Goal: Information Seeking & Learning: Learn about a topic

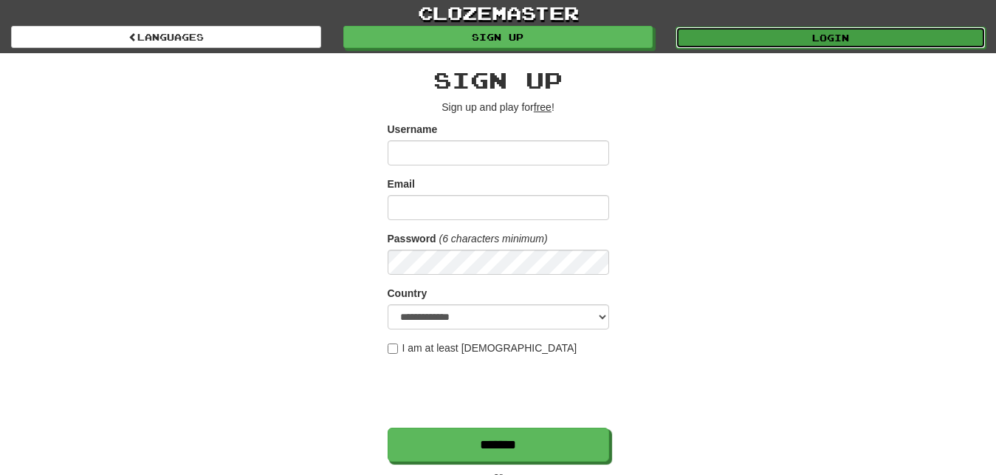
click at [750, 33] on link "Login" at bounding box center [830, 38] width 310 height 22
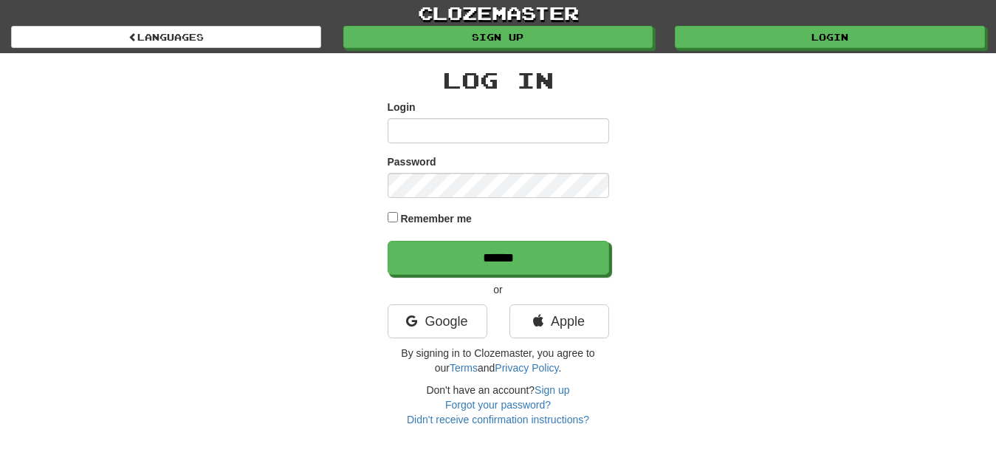
click at [396, 131] on input "Login" at bounding box center [498, 130] width 221 height 25
type input "*********"
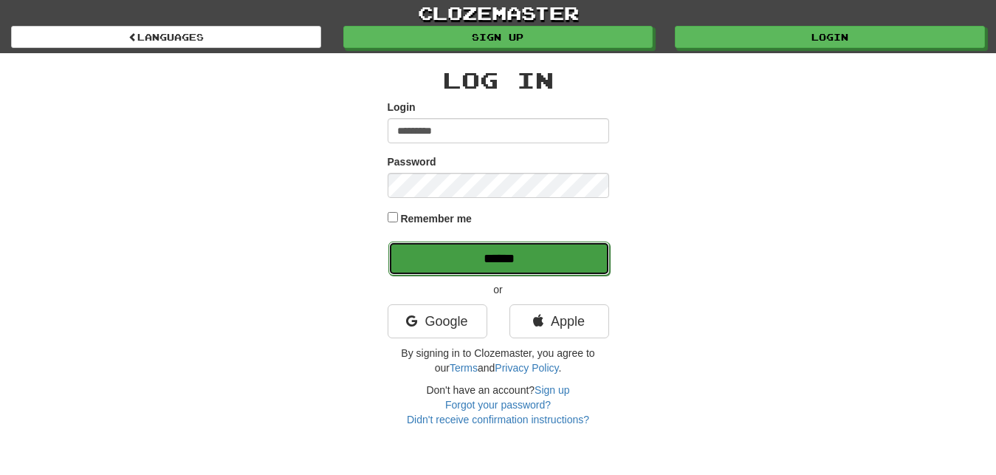
click at [547, 248] on input "******" at bounding box center [498, 258] width 221 height 34
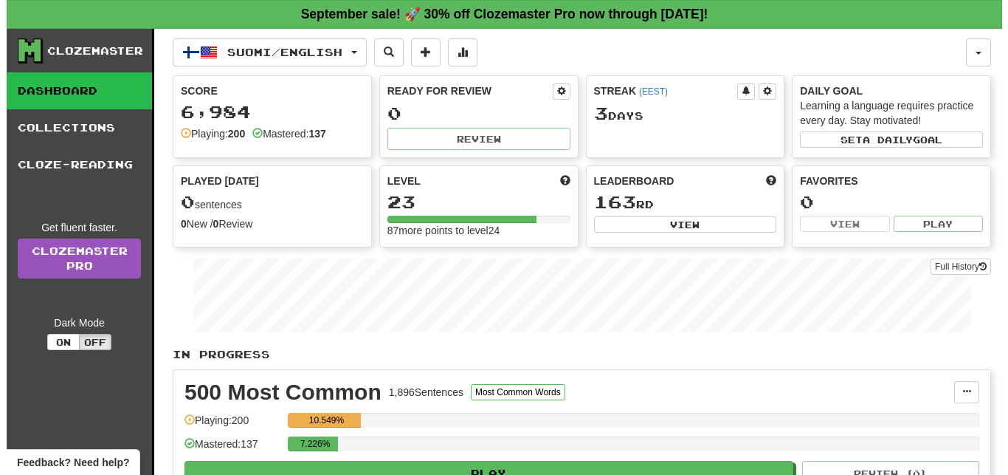
scroll to position [75, 0]
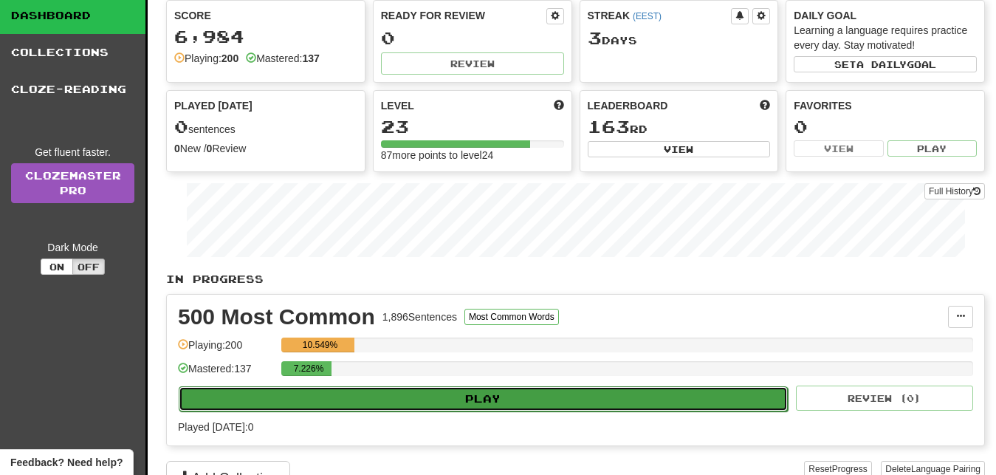
click at [600, 395] on button "Play" at bounding box center [483, 398] width 609 height 25
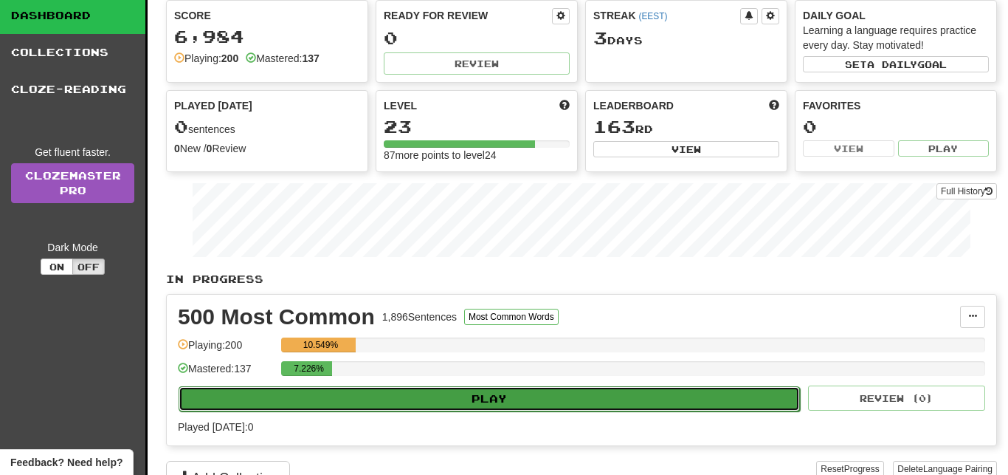
select select "**"
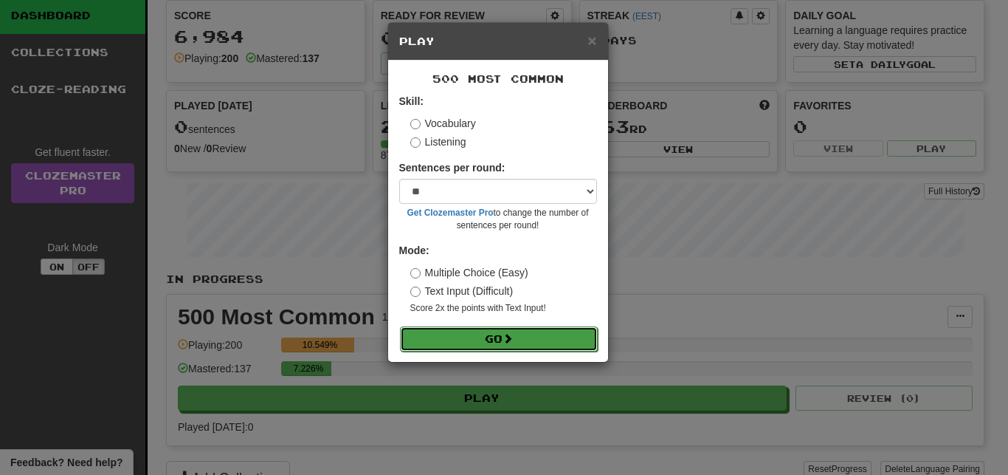
click at [571, 335] on button "Go" at bounding box center [499, 338] width 198 height 25
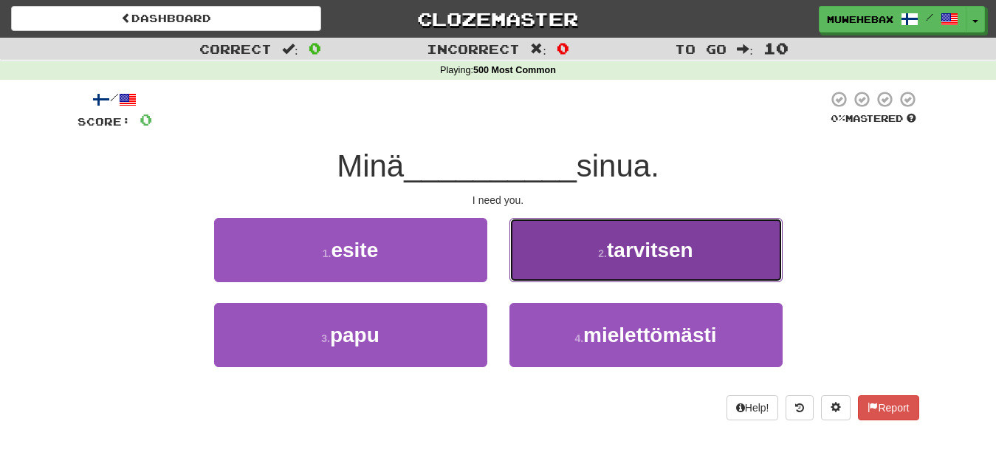
click at [566, 256] on button "2 . tarvitsen" at bounding box center [645, 250] width 273 height 64
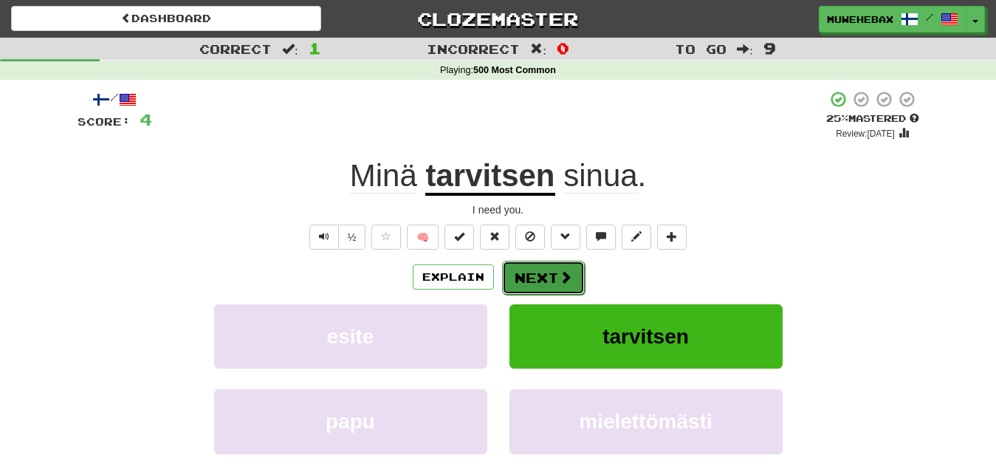
click at [539, 264] on button "Next" at bounding box center [543, 278] width 83 height 34
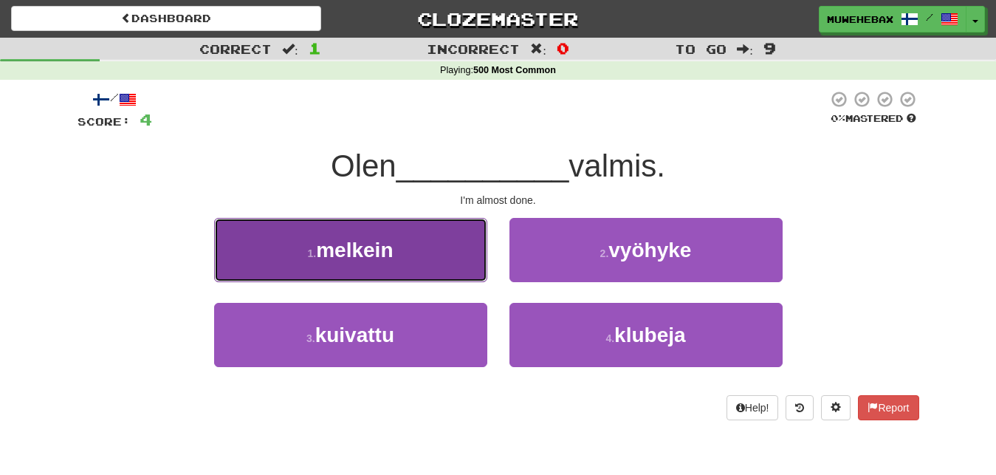
click at [444, 250] on button "1 . melkein" at bounding box center [350, 250] width 273 height 64
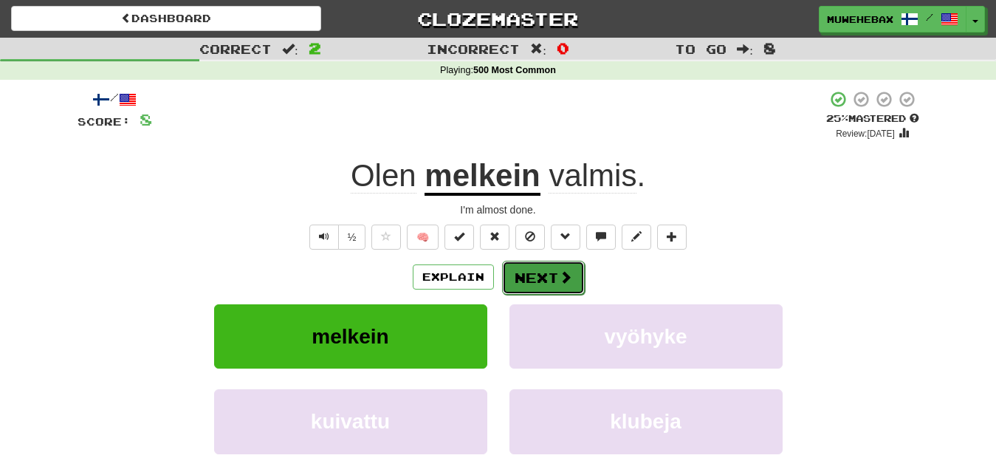
click at [537, 264] on button "Next" at bounding box center [543, 278] width 83 height 34
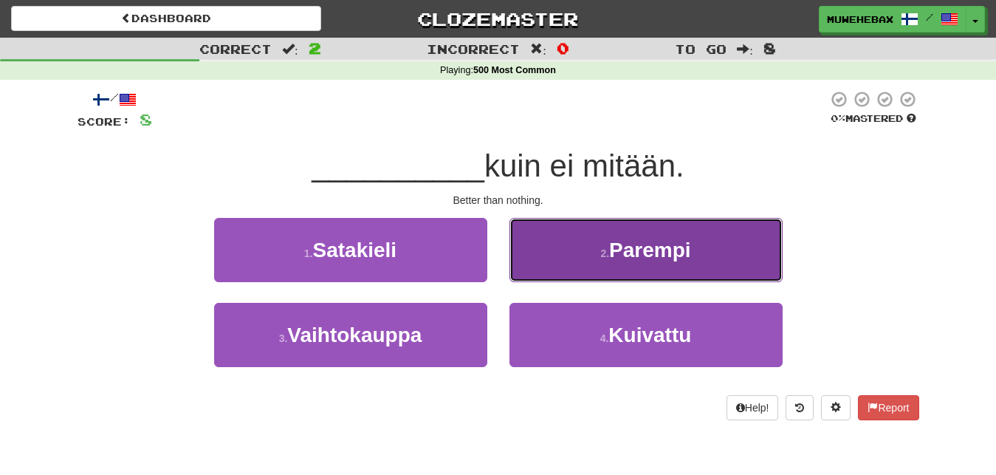
click at [550, 249] on button "2 . Parempi" at bounding box center [645, 250] width 273 height 64
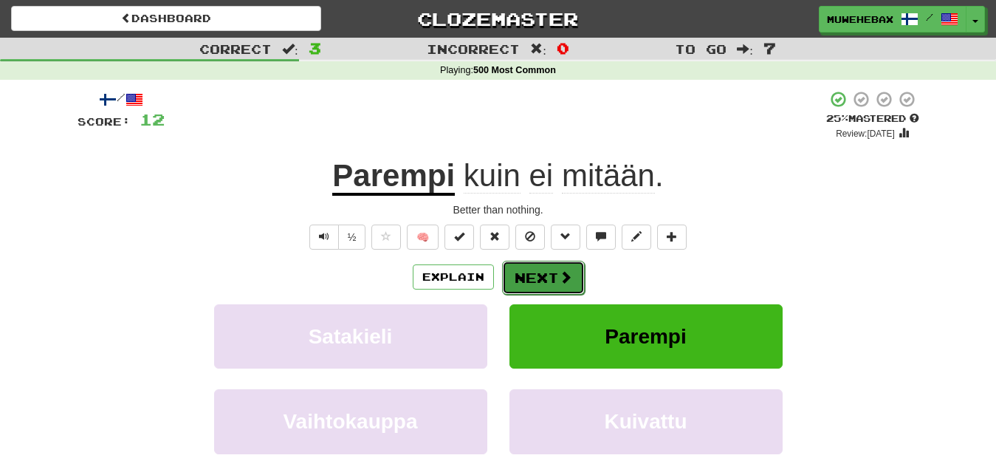
click at [539, 265] on button "Next" at bounding box center [543, 278] width 83 height 34
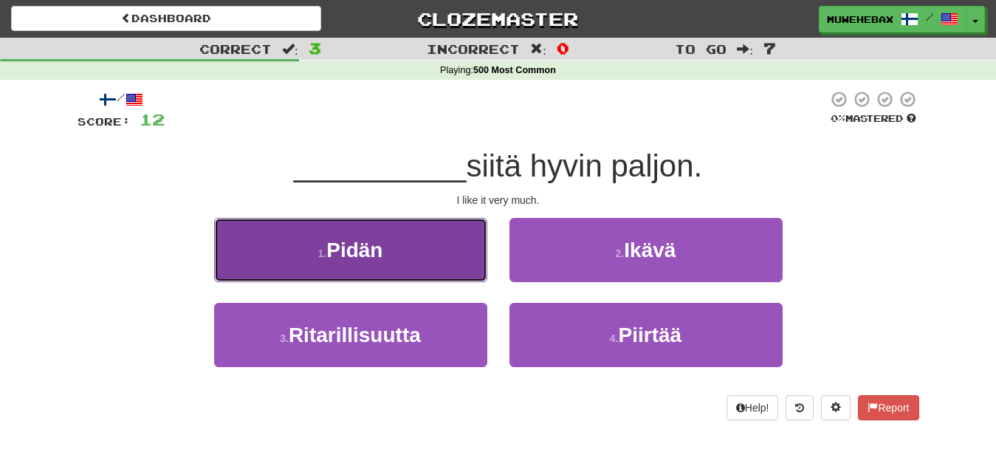
click at [456, 255] on button "1 . Pidän" at bounding box center [350, 250] width 273 height 64
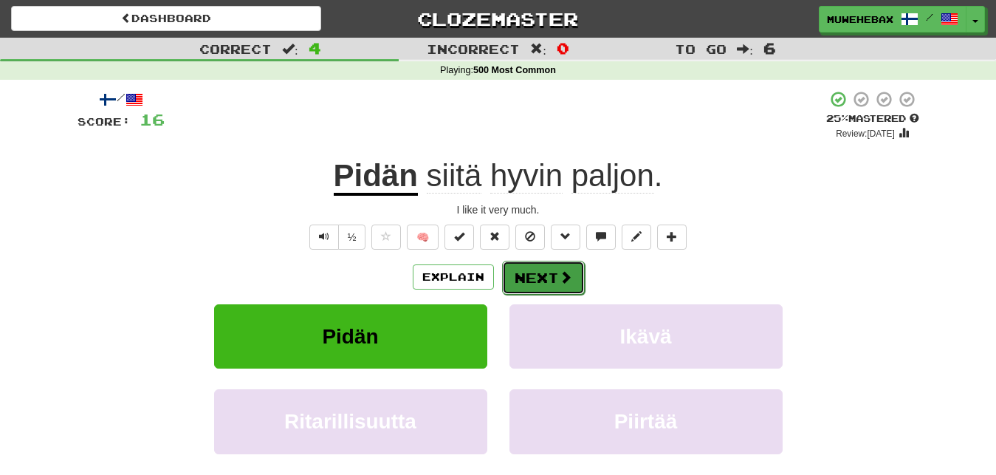
click at [539, 265] on button "Next" at bounding box center [543, 278] width 83 height 34
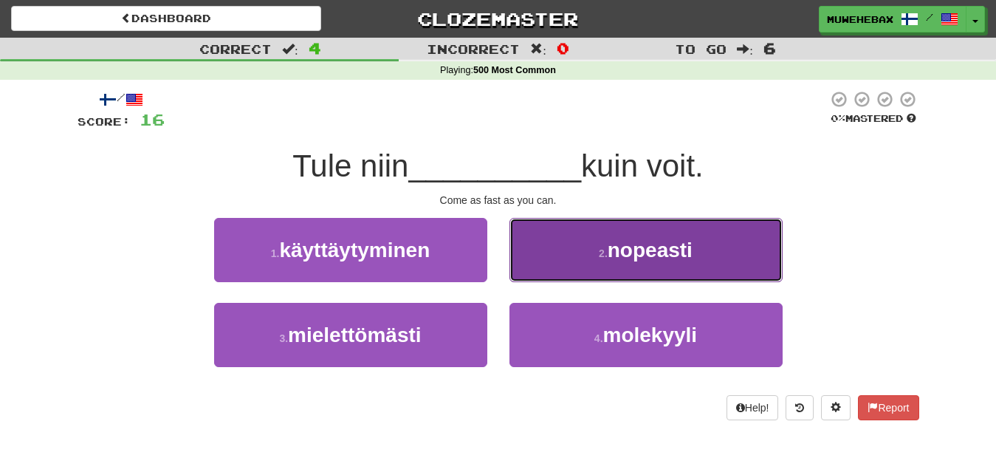
click at [554, 261] on button "2 . nopeasti" at bounding box center [645, 250] width 273 height 64
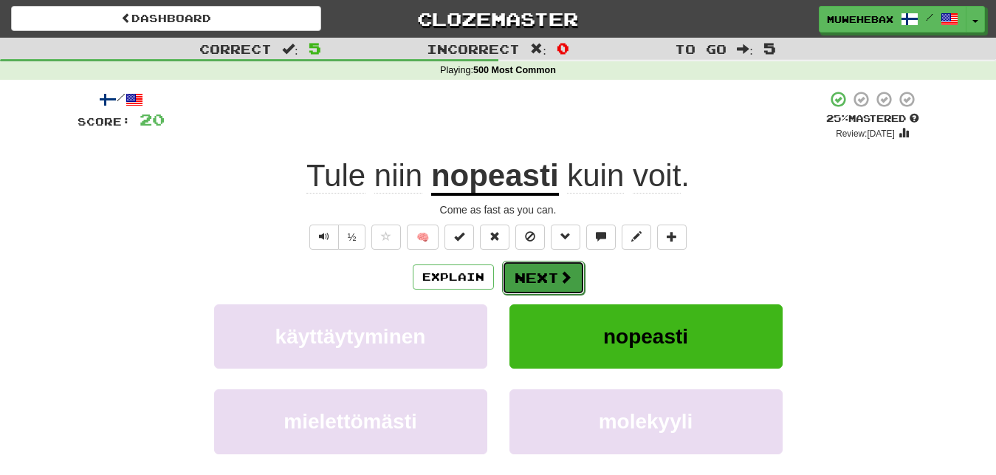
click at [536, 263] on button "Next" at bounding box center [543, 278] width 83 height 34
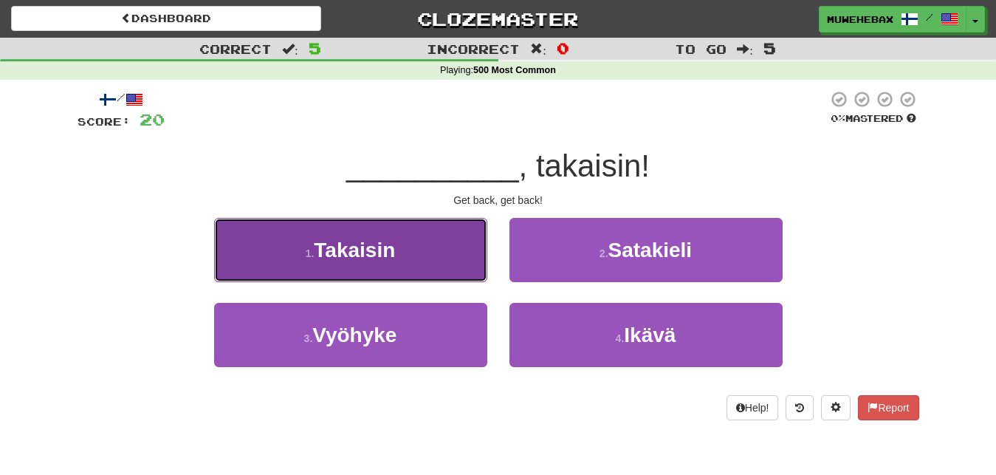
click at [454, 248] on button "1 . Takaisin" at bounding box center [350, 250] width 273 height 64
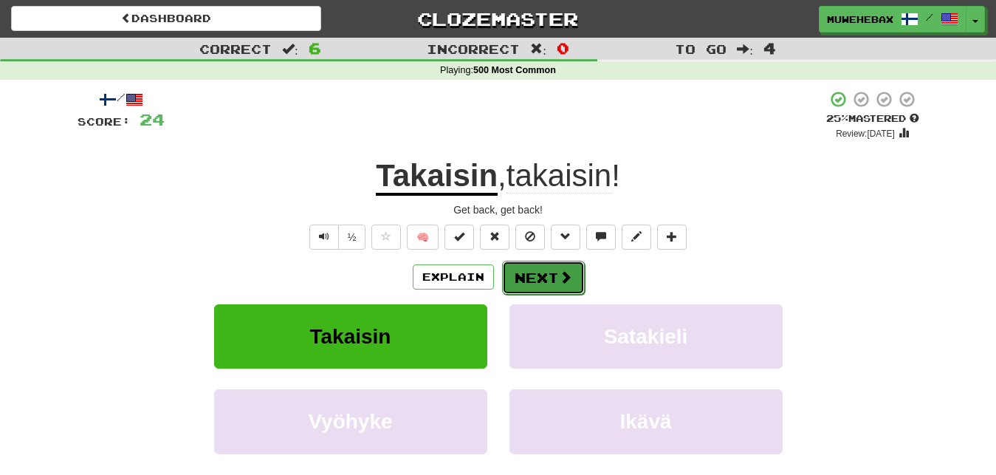
click at [536, 264] on button "Next" at bounding box center [543, 278] width 83 height 34
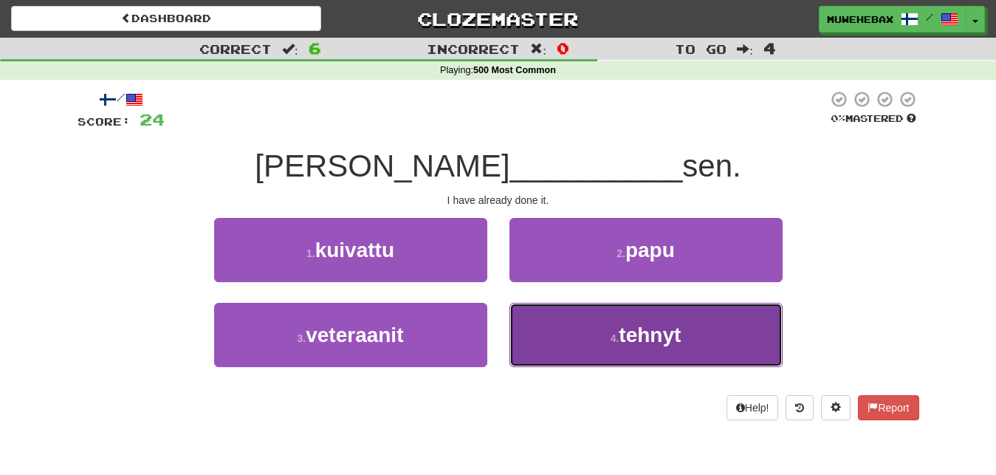
click at [552, 329] on button "4 . tehnyt" at bounding box center [645, 335] width 273 height 64
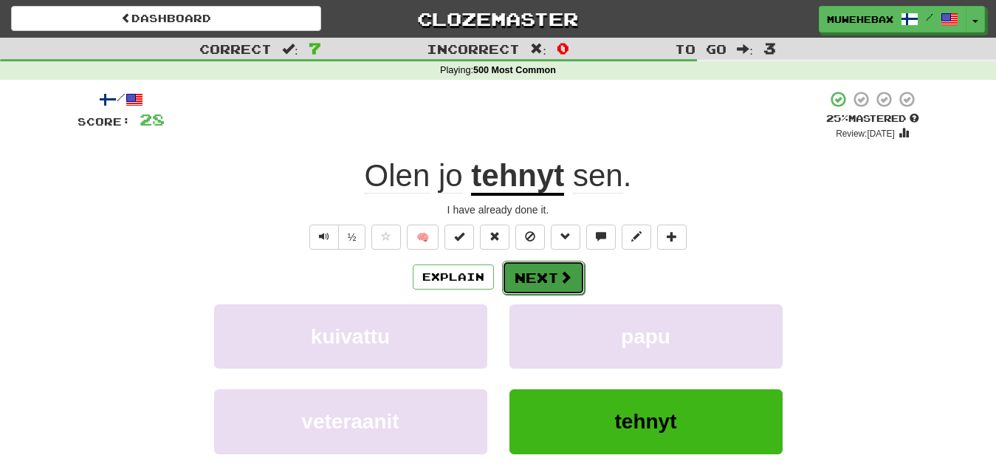
click at [537, 264] on button "Next" at bounding box center [543, 278] width 83 height 34
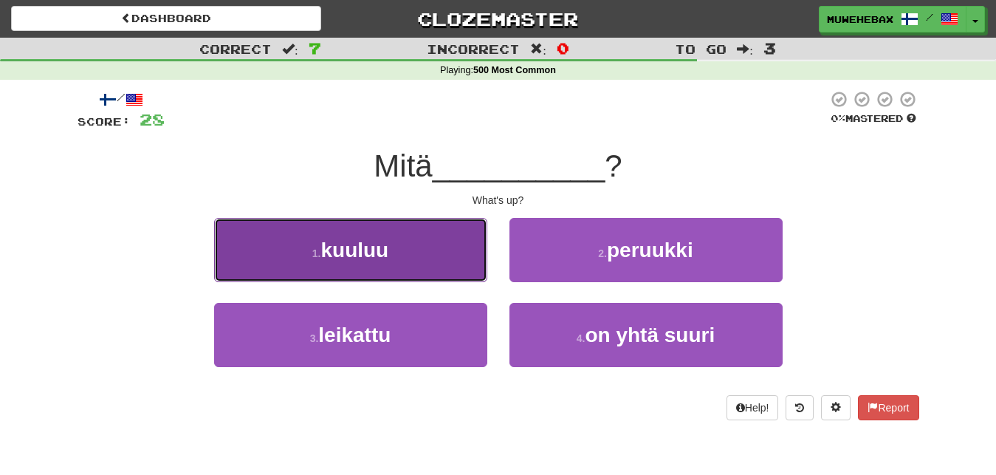
click at [453, 248] on button "1 . kuuluu" at bounding box center [350, 250] width 273 height 64
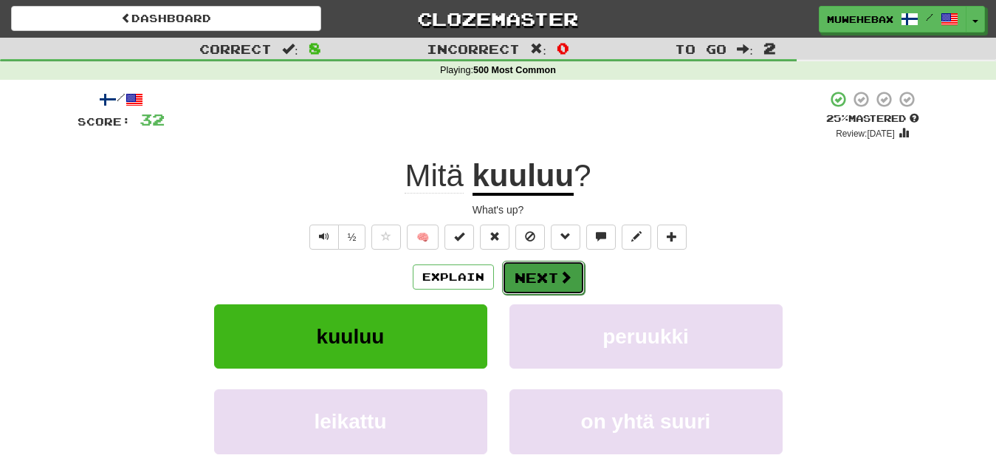
click at [540, 264] on button "Next" at bounding box center [543, 278] width 83 height 34
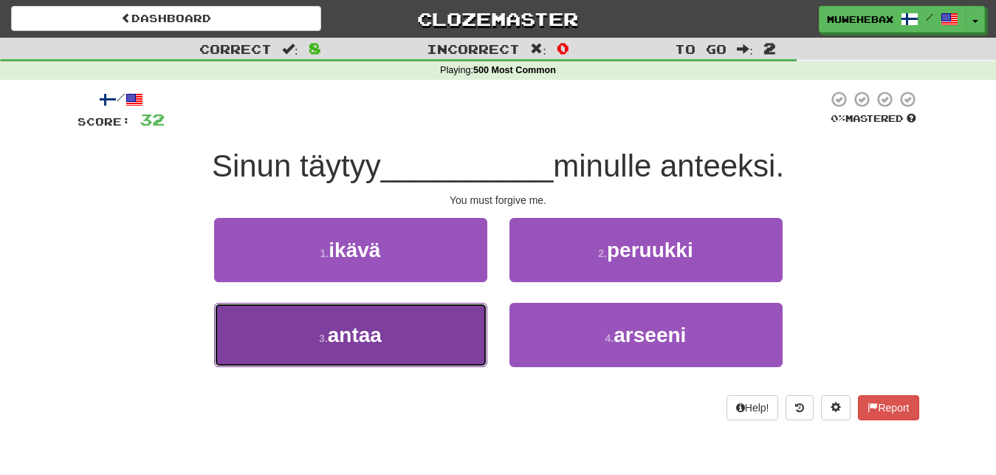
click at [439, 326] on button "3 . antaa" at bounding box center [350, 335] width 273 height 64
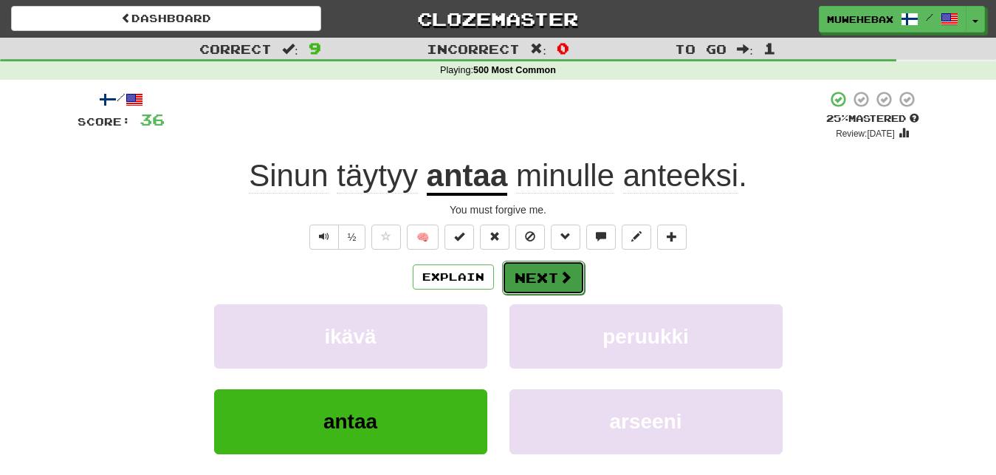
click at [537, 265] on button "Next" at bounding box center [543, 278] width 83 height 34
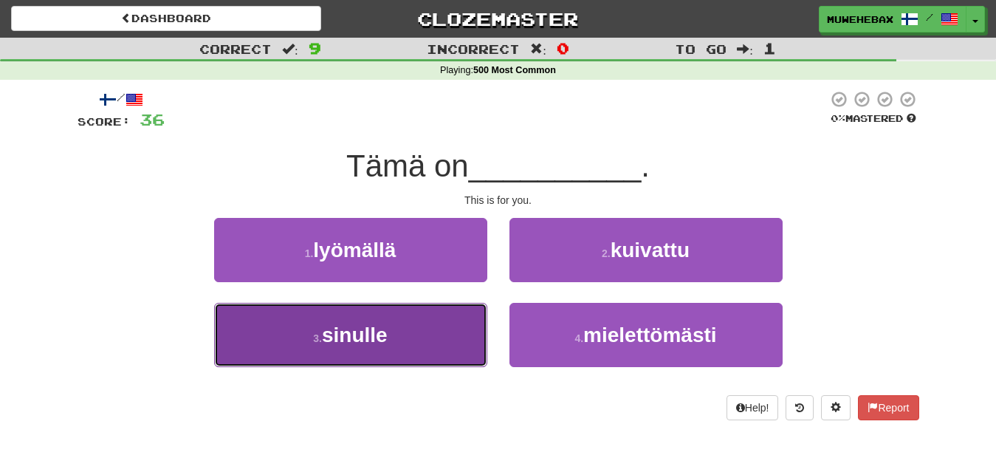
click at [441, 328] on button "3 . sinulle" at bounding box center [350, 335] width 273 height 64
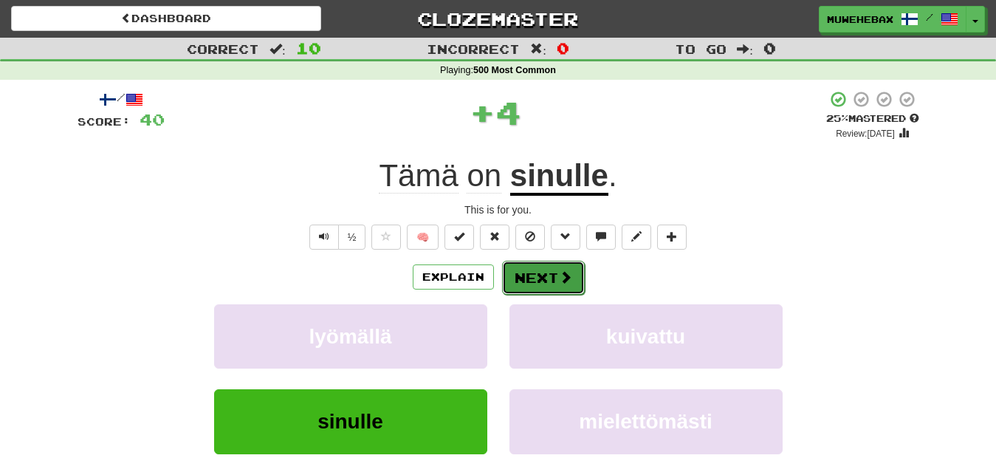
click at [540, 266] on button "Next" at bounding box center [543, 278] width 83 height 34
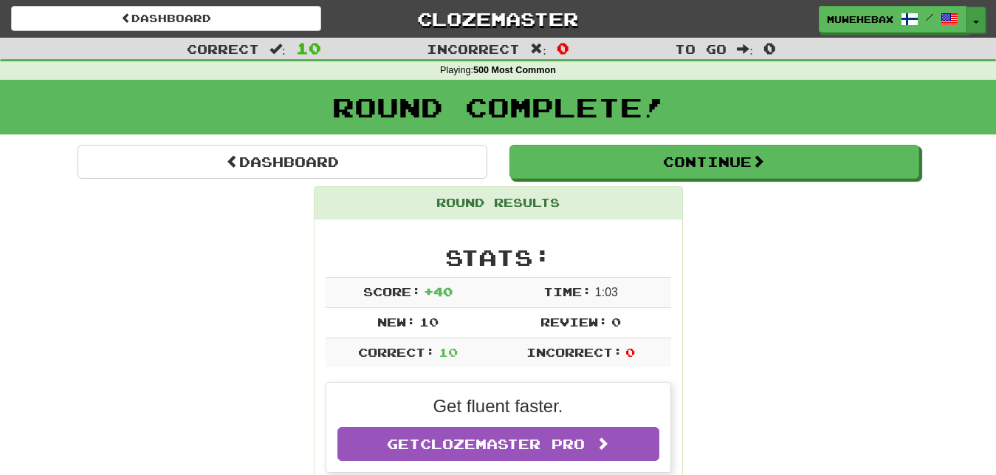
click at [975, 18] on button "Toggle Dropdown" at bounding box center [975, 20] width 19 height 27
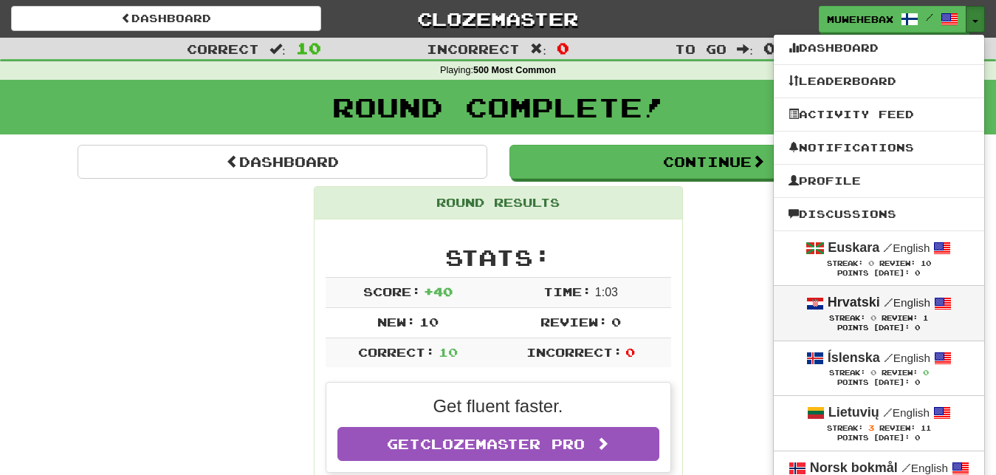
scroll to position [75, 0]
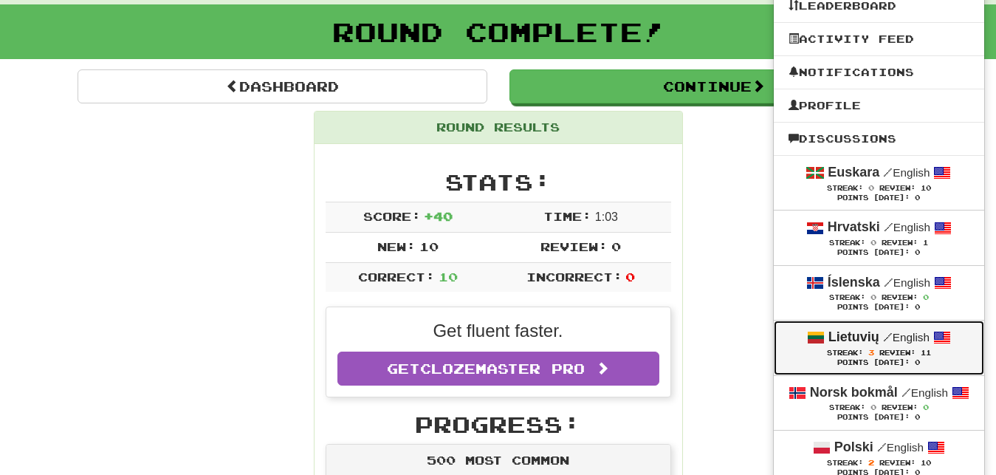
click at [797, 342] on div "Lietuvių / English" at bounding box center [878, 337] width 181 height 19
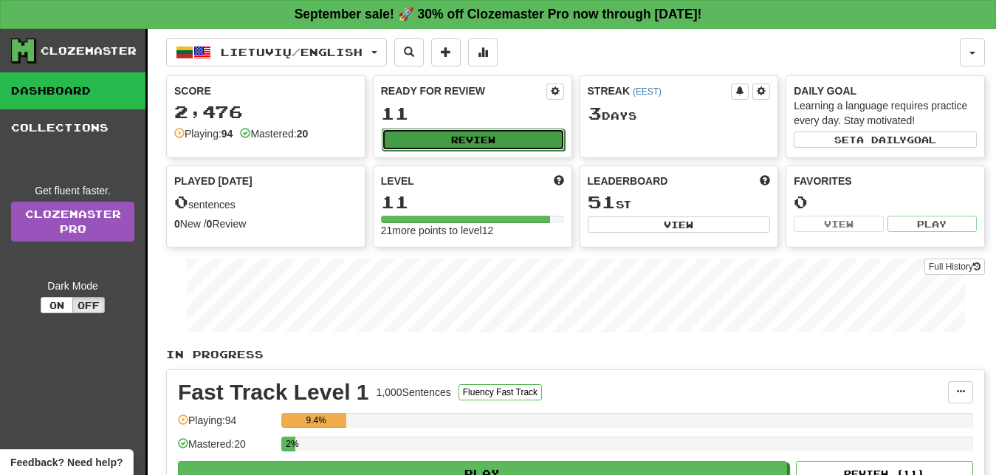
click at [528, 133] on button "Review" at bounding box center [473, 139] width 183 height 22
select select "**"
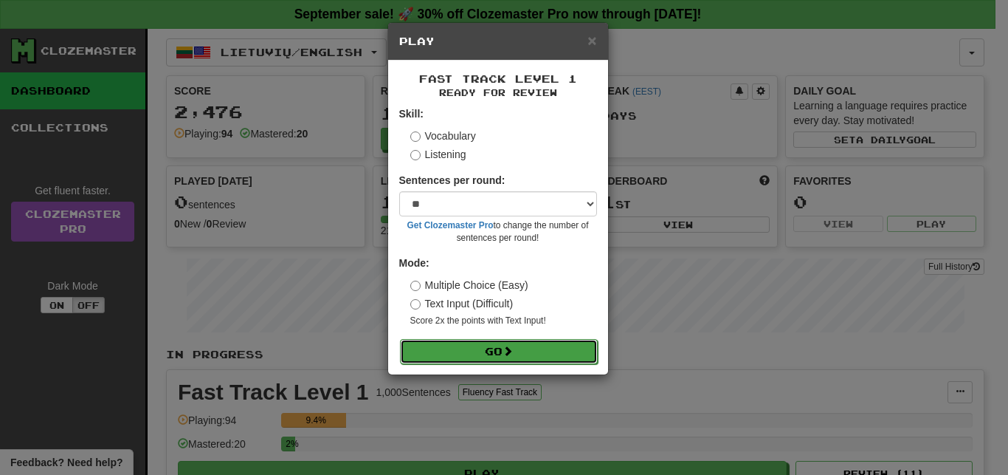
click at [551, 347] on button "Go" at bounding box center [499, 351] width 198 height 25
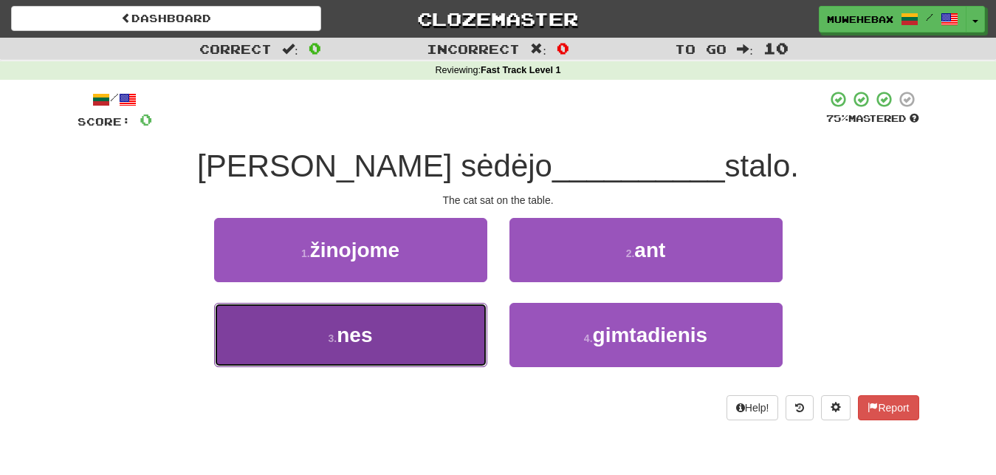
click at [455, 331] on button "3 . nes" at bounding box center [350, 335] width 273 height 64
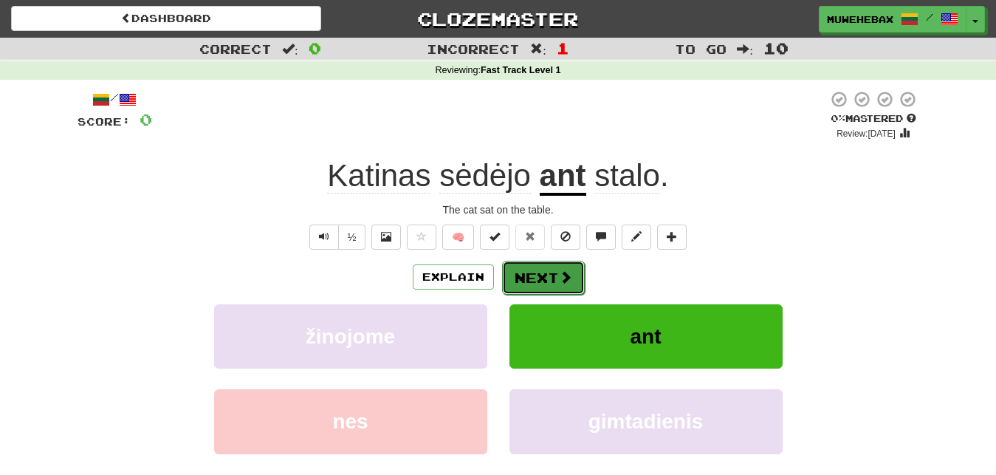
click at [536, 263] on button "Next" at bounding box center [543, 278] width 83 height 34
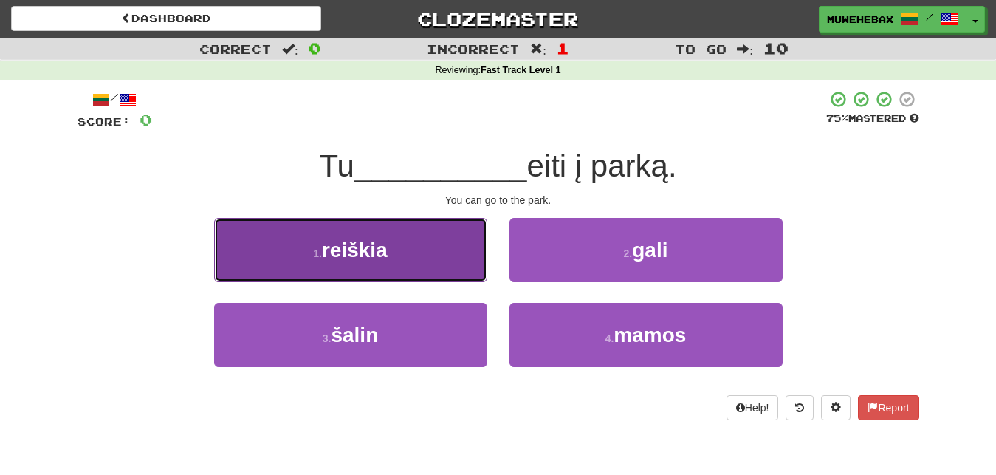
click at [459, 257] on button "1 . reiškia" at bounding box center [350, 250] width 273 height 64
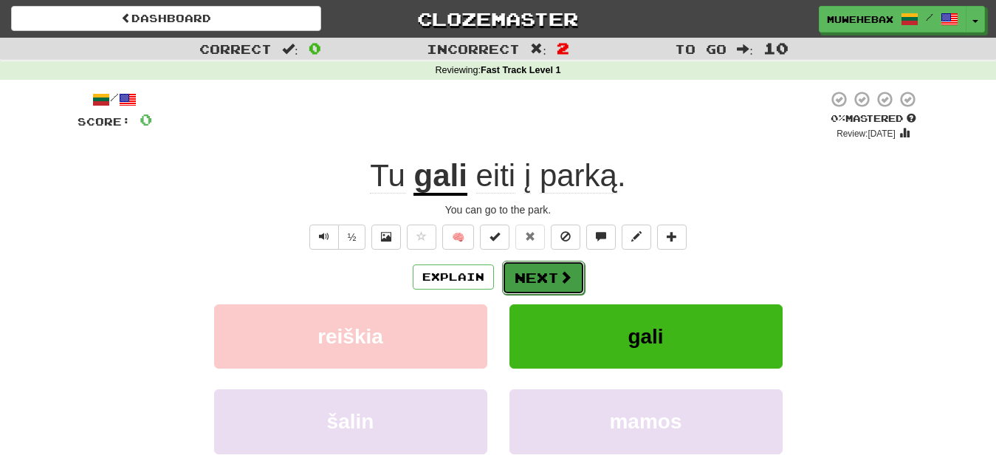
click at [536, 263] on button "Next" at bounding box center [543, 278] width 83 height 34
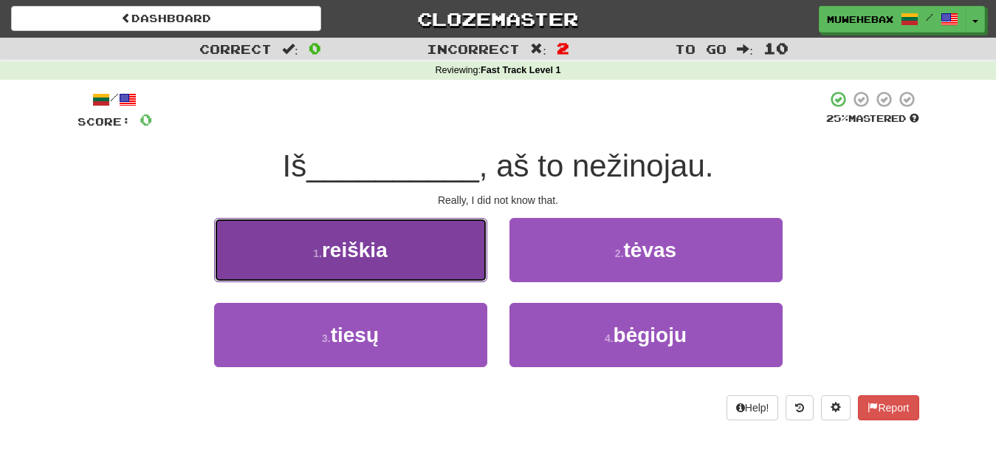
click at [447, 258] on button "1 . reiškia" at bounding box center [350, 250] width 273 height 64
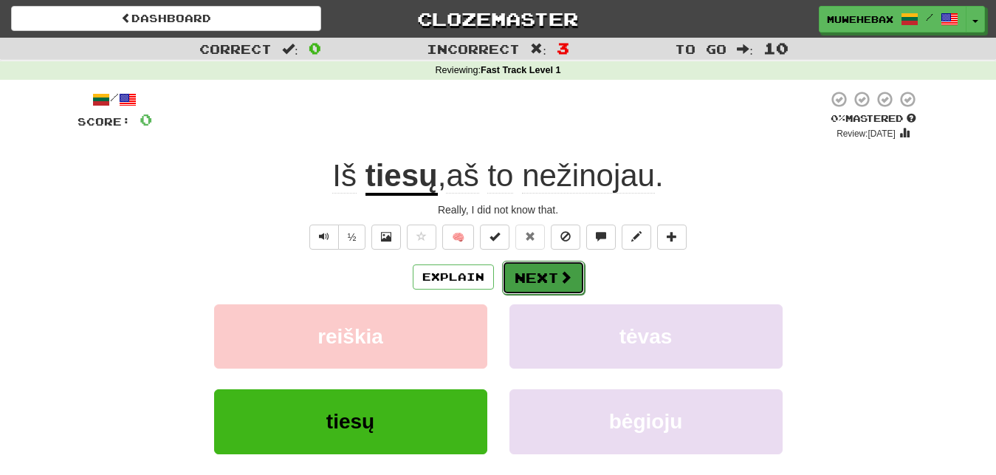
click at [536, 266] on button "Next" at bounding box center [543, 278] width 83 height 34
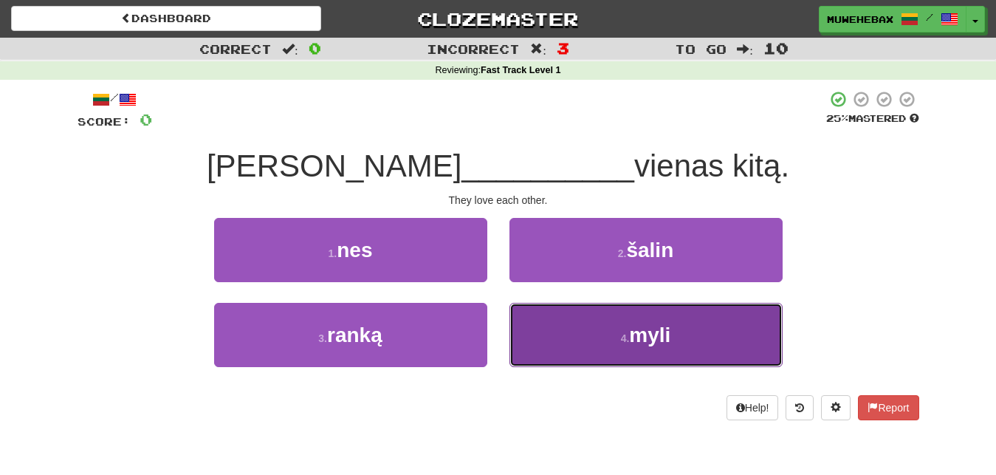
click at [543, 328] on button "4 . myli" at bounding box center [645, 335] width 273 height 64
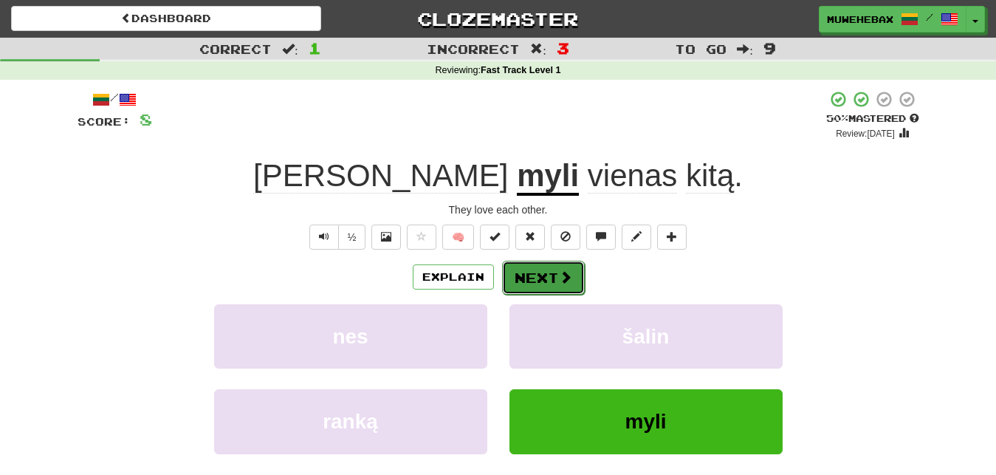
click at [537, 264] on button "Next" at bounding box center [543, 278] width 83 height 34
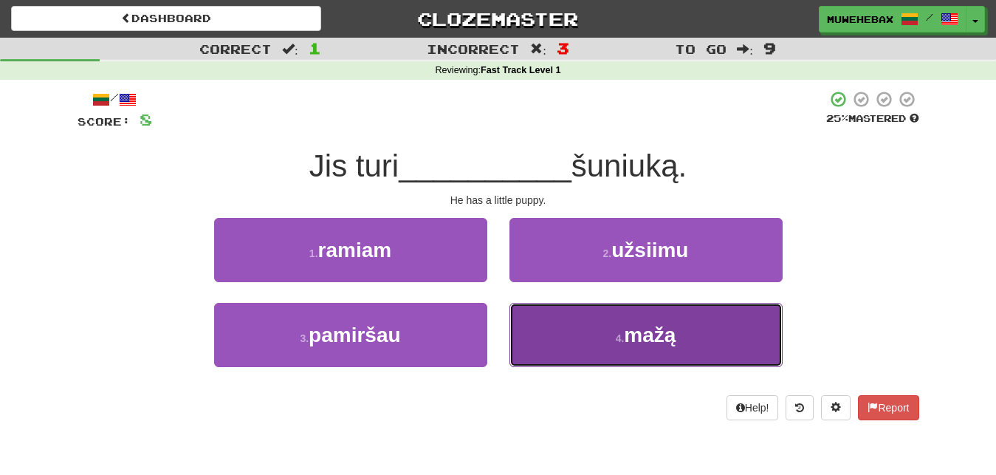
click at [559, 332] on button "4 . mažą" at bounding box center [645, 335] width 273 height 64
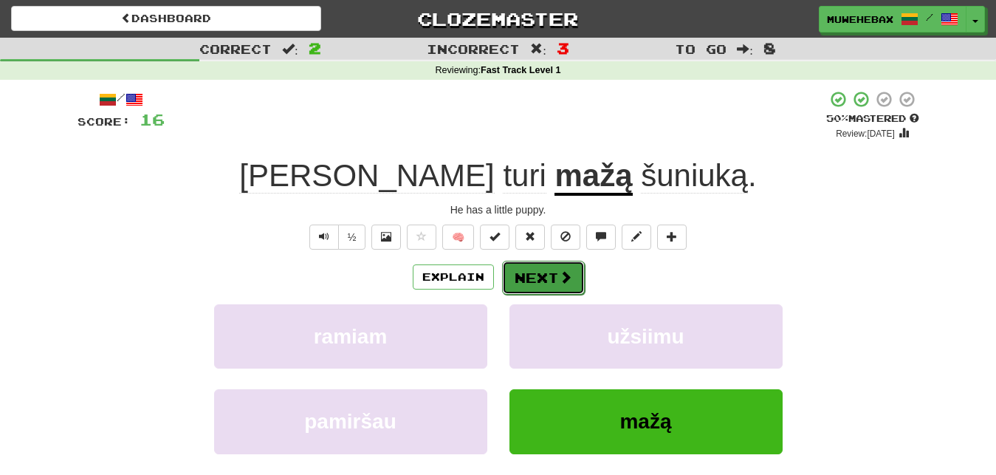
click at [537, 266] on button "Next" at bounding box center [543, 278] width 83 height 34
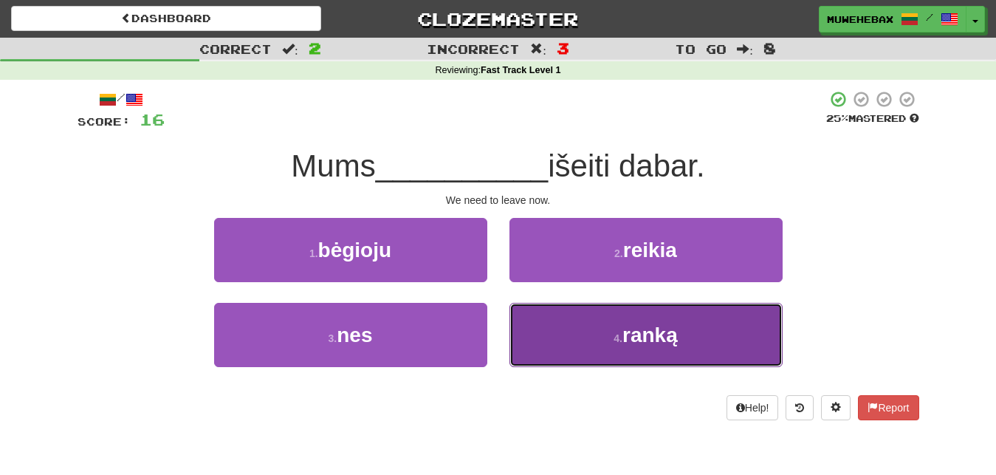
click at [545, 328] on button "4 . ranką" at bounding box center [645, 335] width 273 height 64
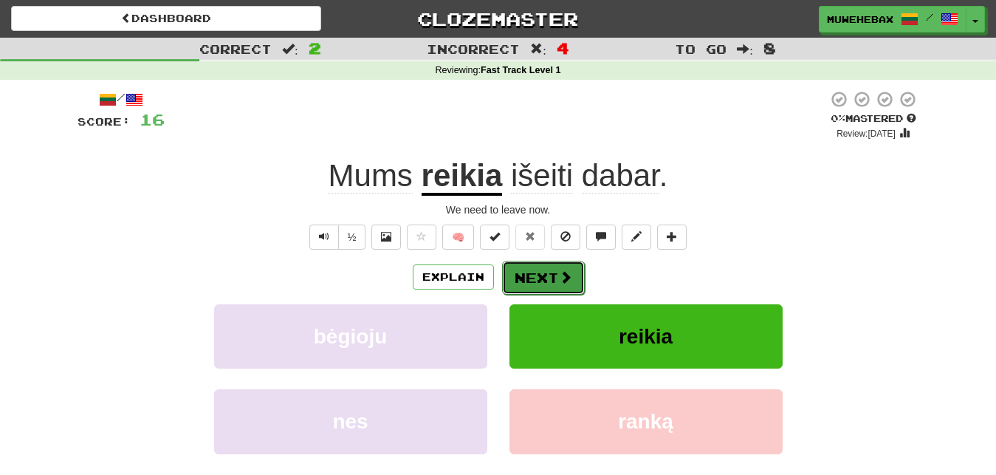
click at [539, 263] on button "Next" at bounding box center [543, 278] width 83 height 34
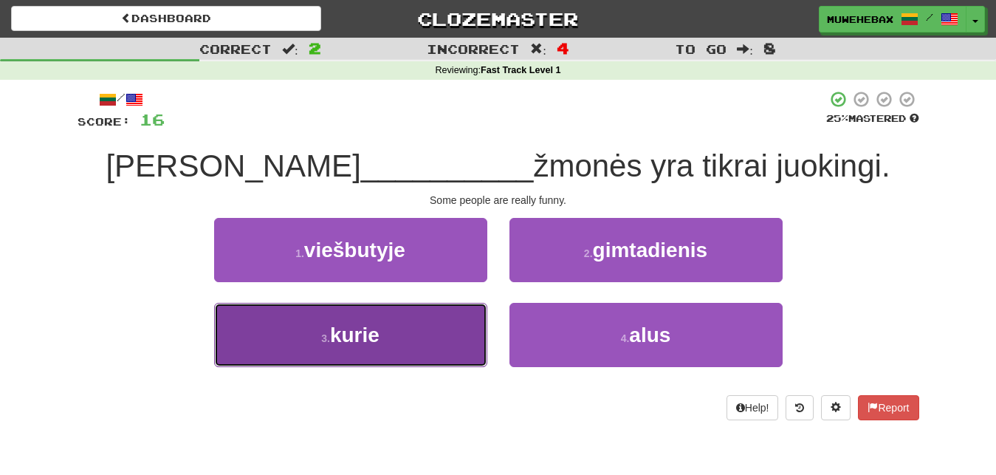
click at [447, 326] on button "3 . kurie" at bounding box center [350, 335] width 273 height 64
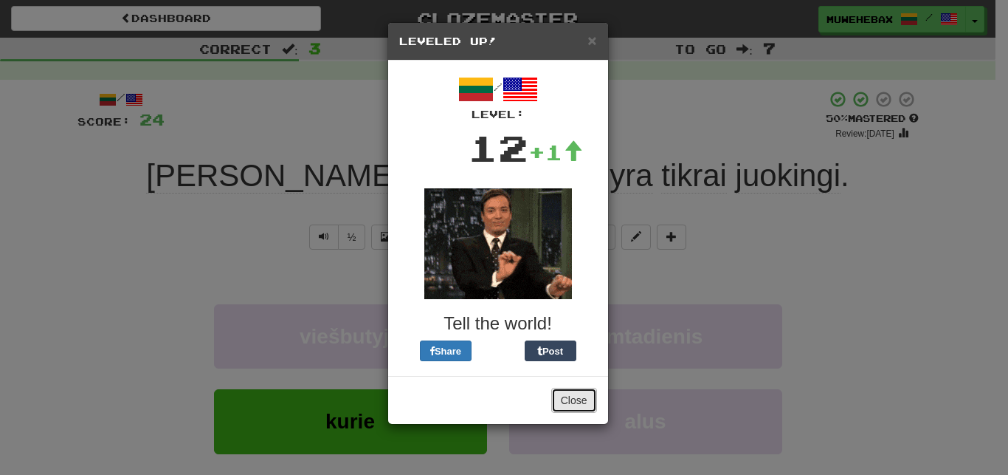
click at [574, 390] on button "Close" at bounding box center [574, 400] width 46 height 25
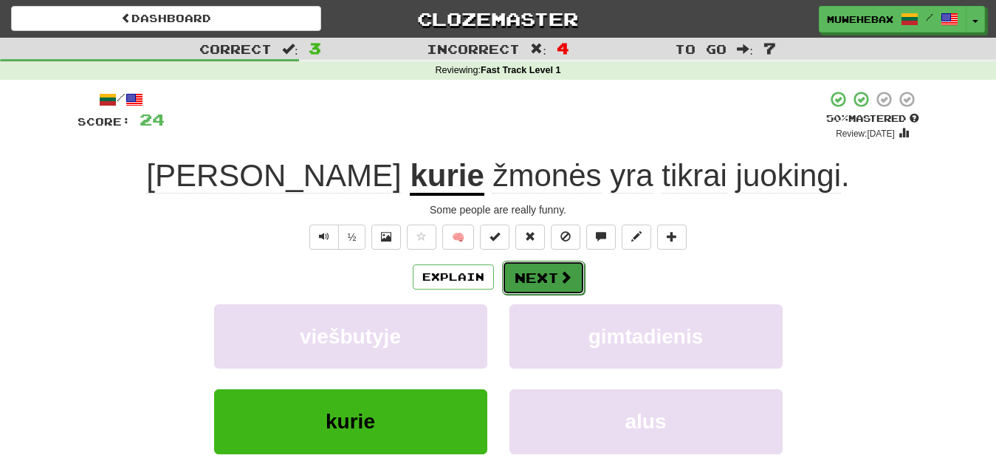
click at [538, 264] on button "Next" at bounding box center [543, 278] width 83 height 34
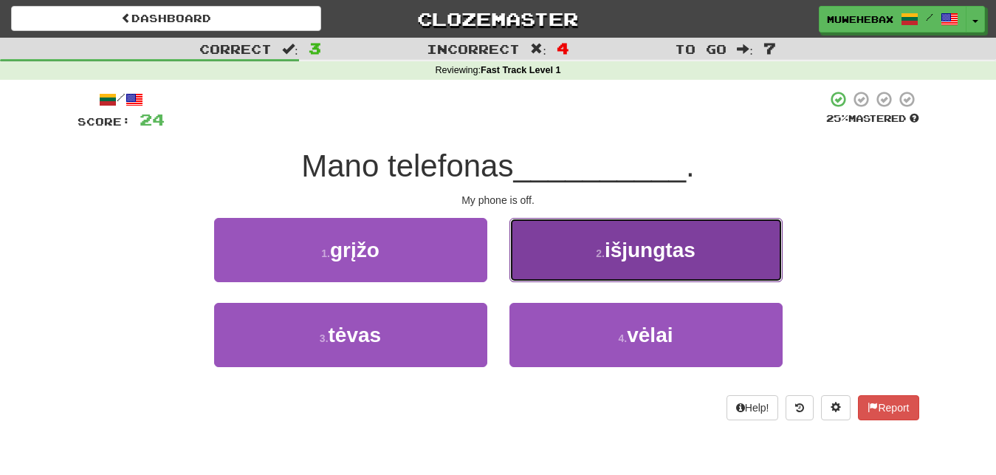
click at [554, 263] on button "2 . išjungtas" at bounding box center [645, 250] width 273 height 64
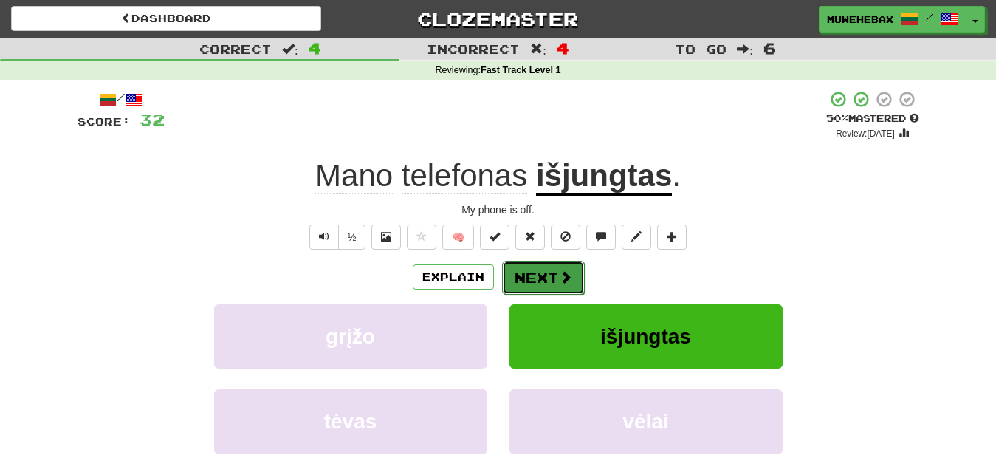
click at [538, 263] on button "Next" at bounding box center [543, 278] width 83 height 34
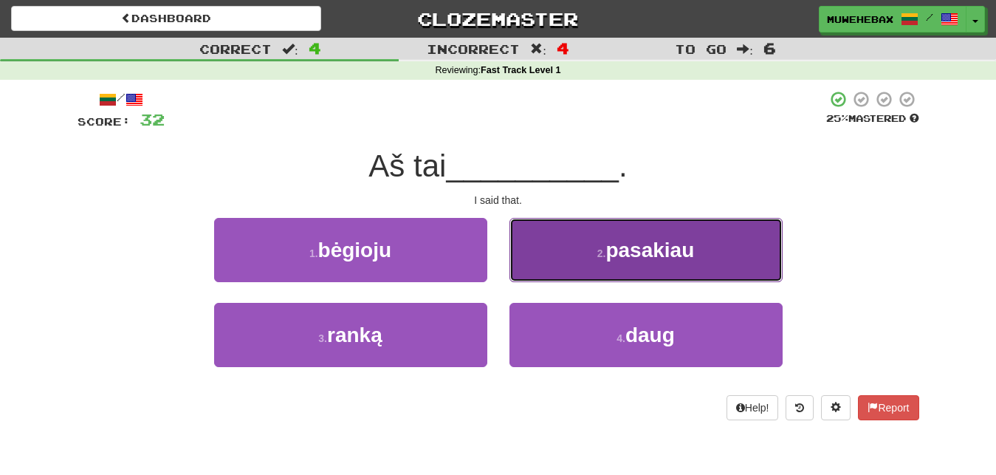
click at [580, 248] on button "2 . pasakiau" at bounding box center [645, 250] width 273 height 64
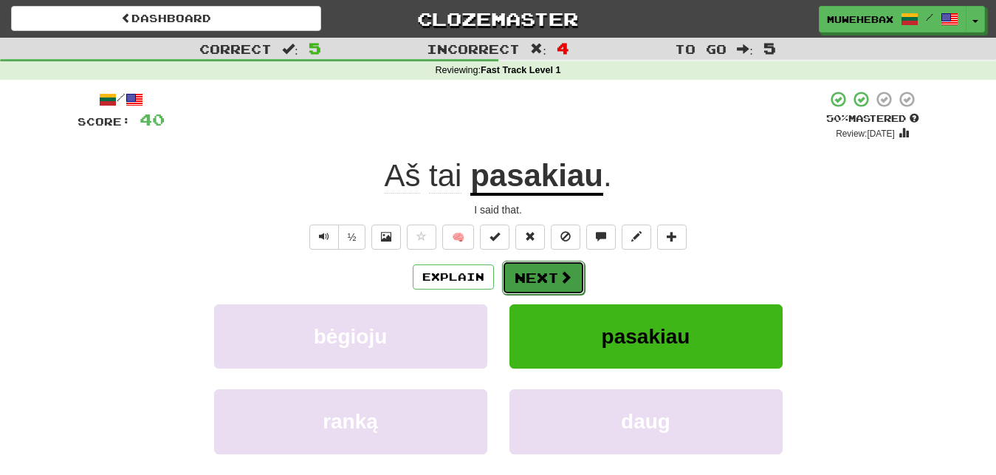
click at [538, 266] on button "Next" at bounding box center [543, 278] width 83 height 34
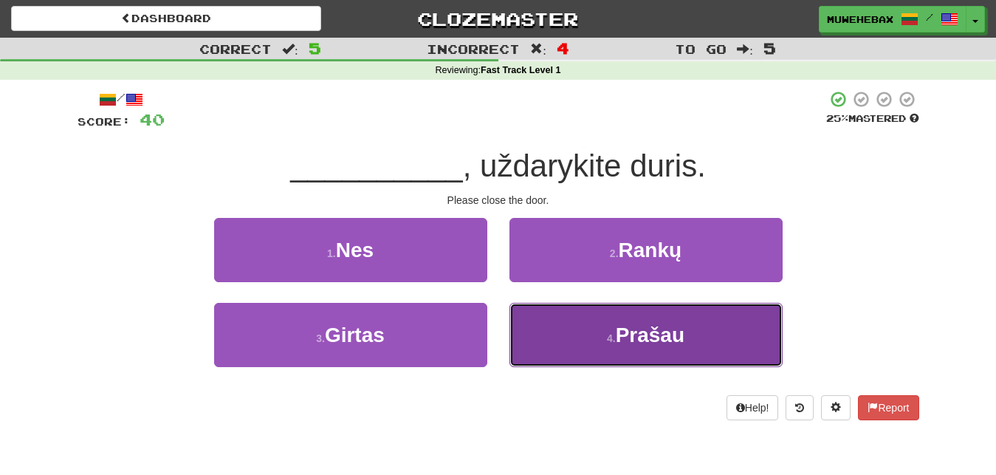
click at [581, 337] on button "4 . Prašau" at bounding box center [645, 335] width 273 height 64
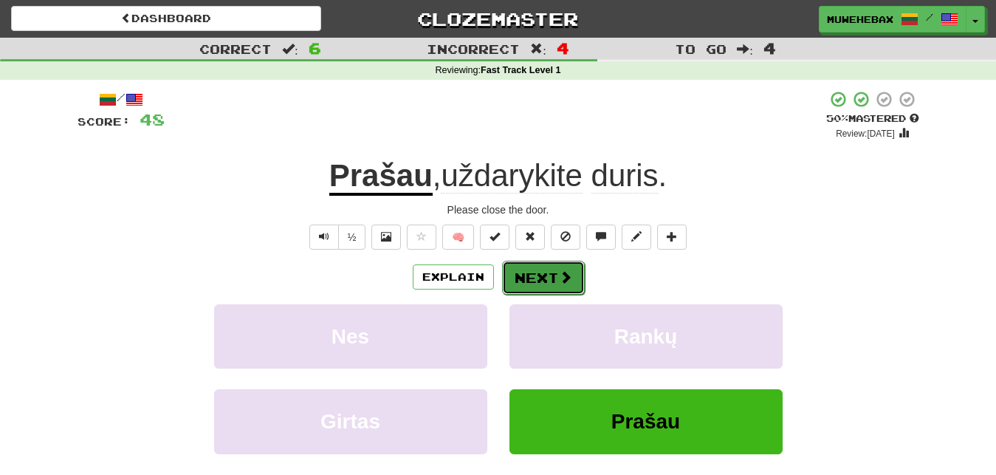
click at [537, 267] on button "Next" at bounding box center [543, 278] width 83 height 34
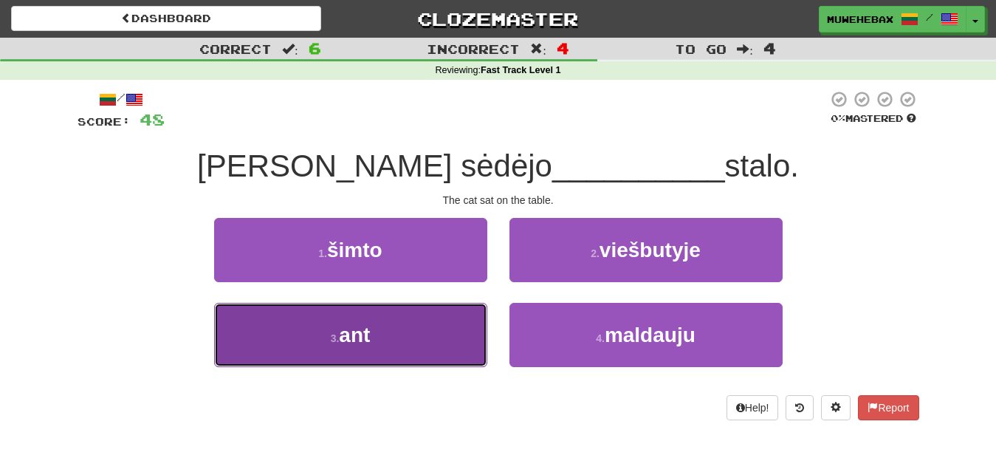
click at [424, 340] on button "3 . ant" at bounding box center [350, 335] width 273 height 64
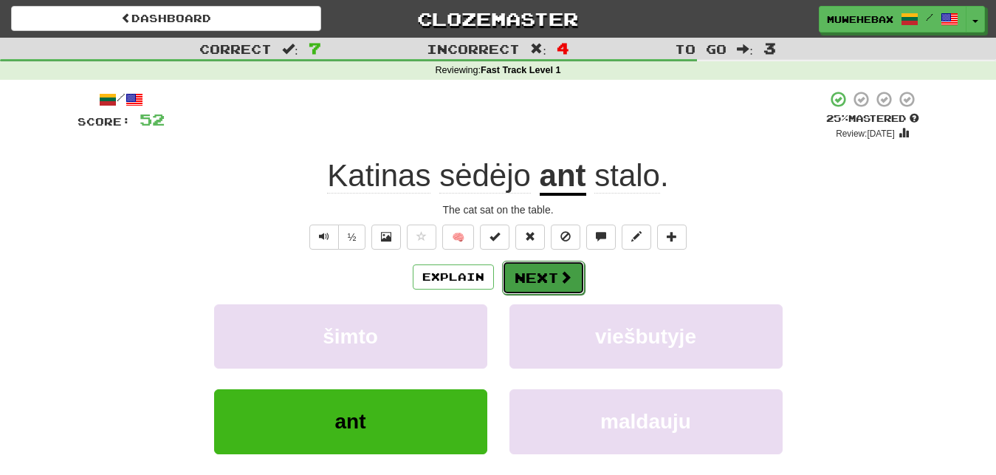
click at [540, 264] on button "Next" at bounding box center [543, 278] width 83 height 34
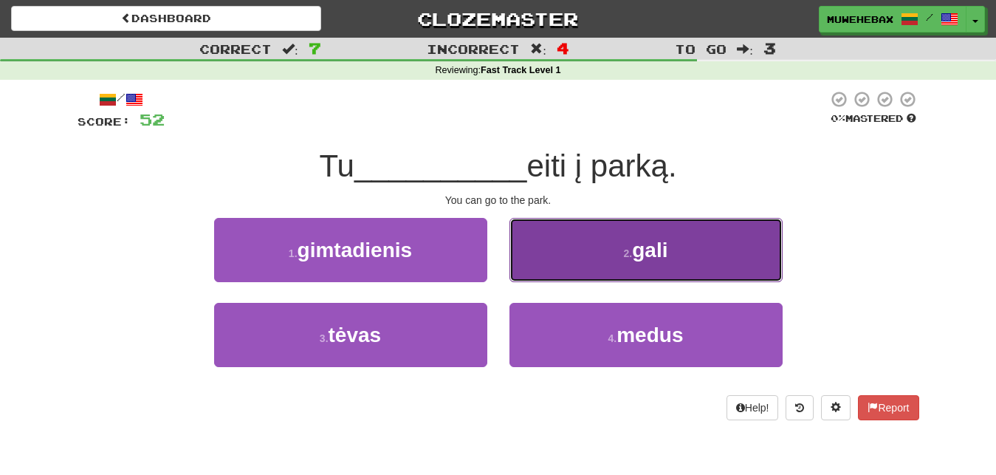
click at [552, 261] on button "2 . gali" at bounding box center [645, 250] width 273 height 64
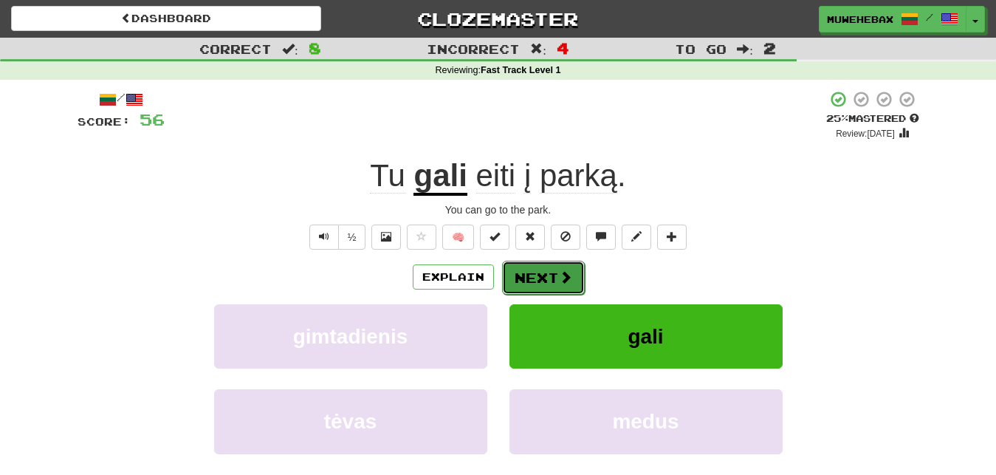
click at [537, 264] on button "Next" at bounding box center [543, 278] width 83 height 34
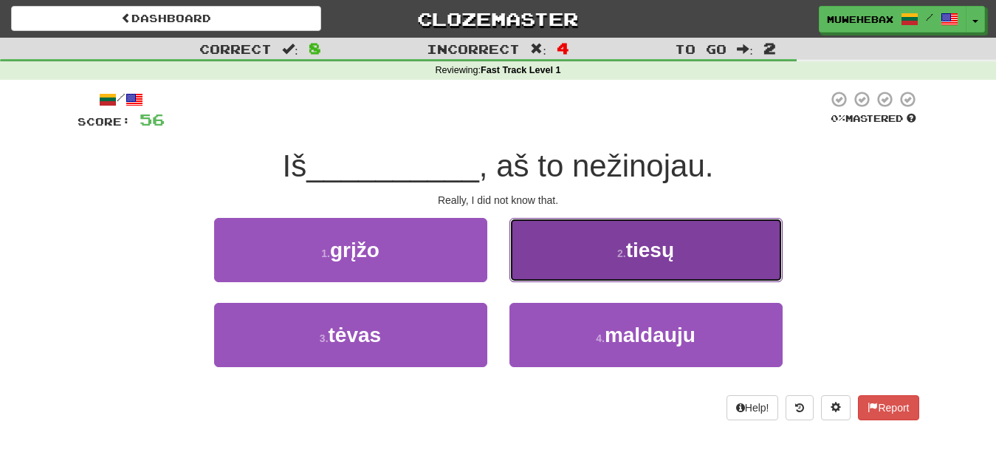
click at [551, 262] on button "2 . tiesų" at bounding box center [645, 250] width 273 height 64
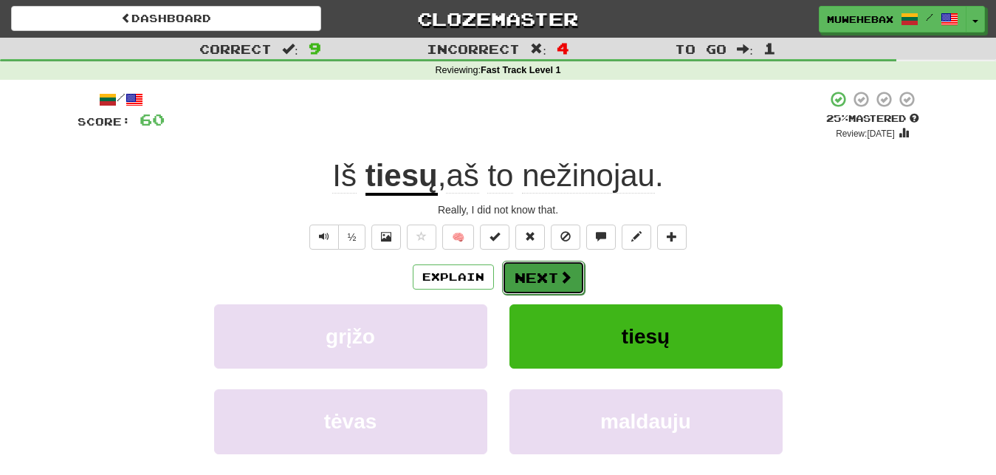
click at [538, 263] on button "Next" at bounding box center [543, 278] width 83 height 34
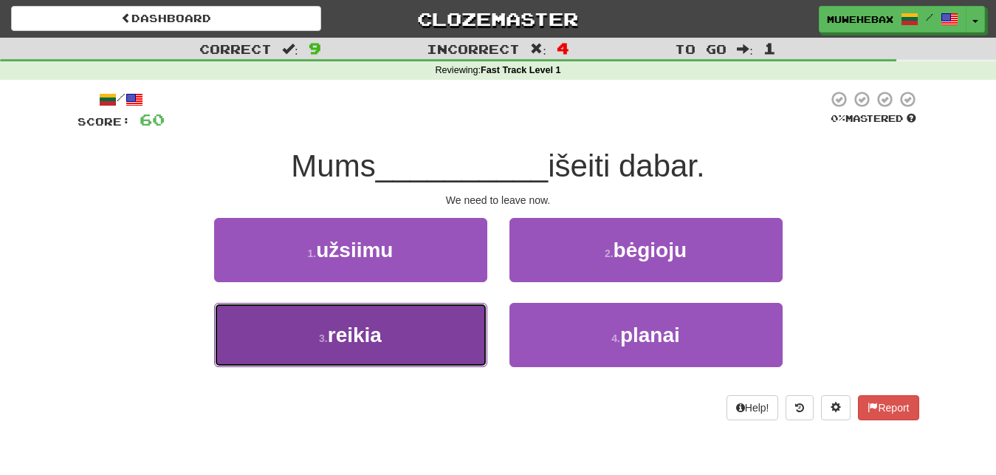
click at [445, 329] on button "3 . reikia" at bounding box center [350, 335] width 273 height 64
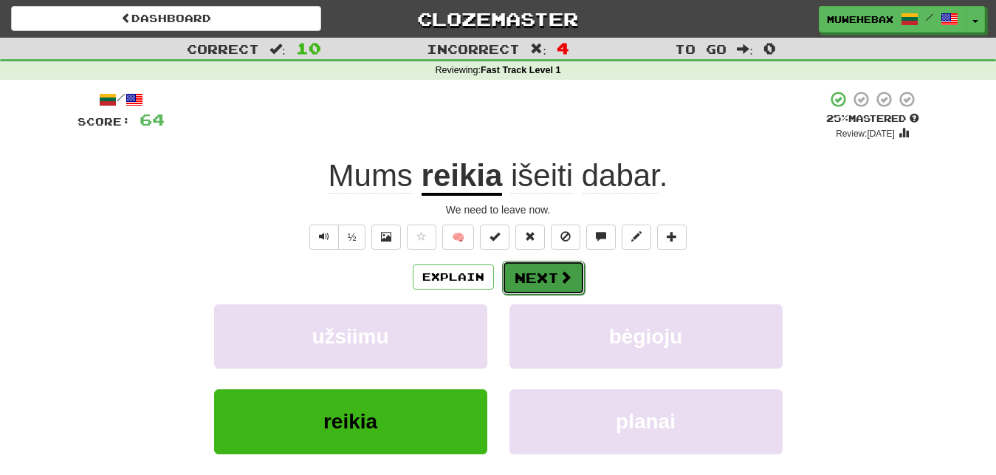
click at [539, 265] on button "Next" at bounding box center [543, 278] width 83 height 34
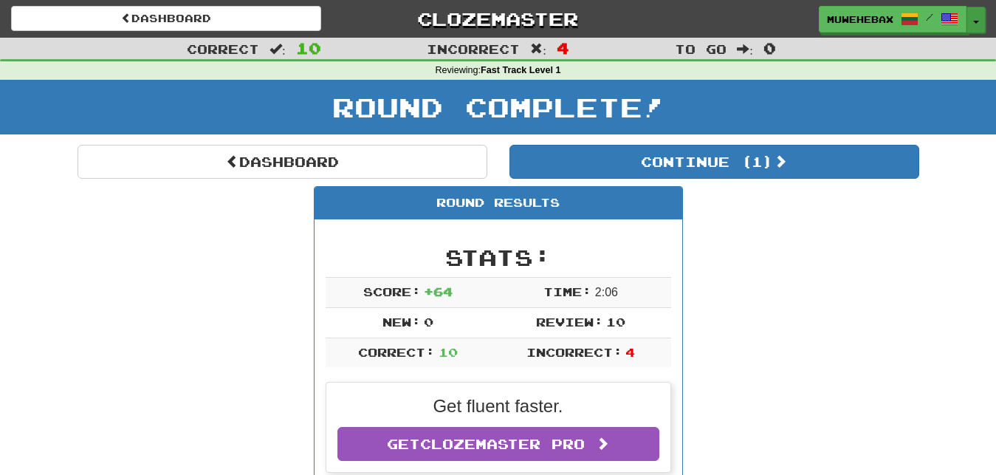
click at [973, 18] on button "Toggle Dropdown" at bounding box center [975, 20] width 19 height 27
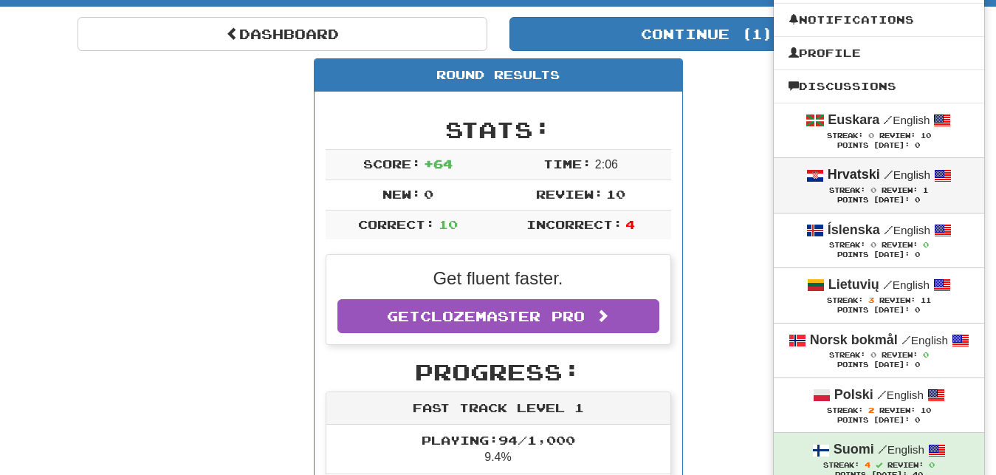
scroll to position [151, 0]
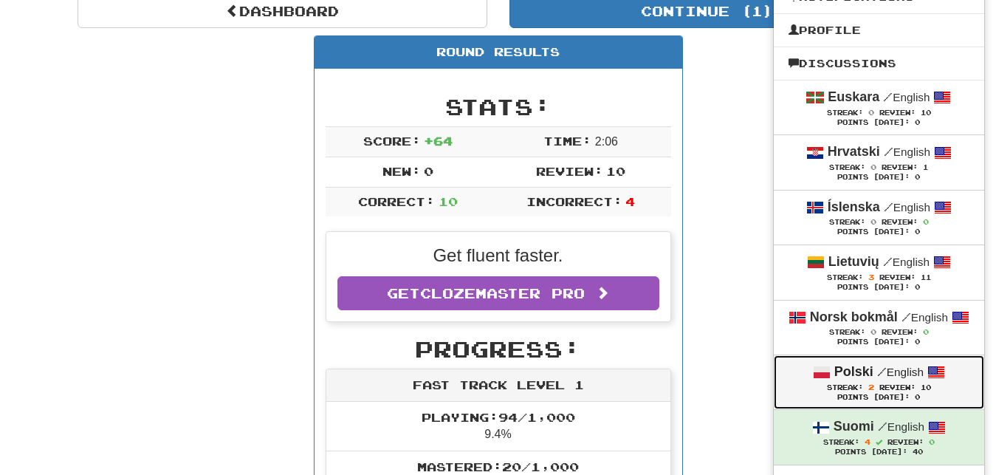
click at [788, 373] on div "Polski / English" at bounding box center [878, 371] width 181 height 19
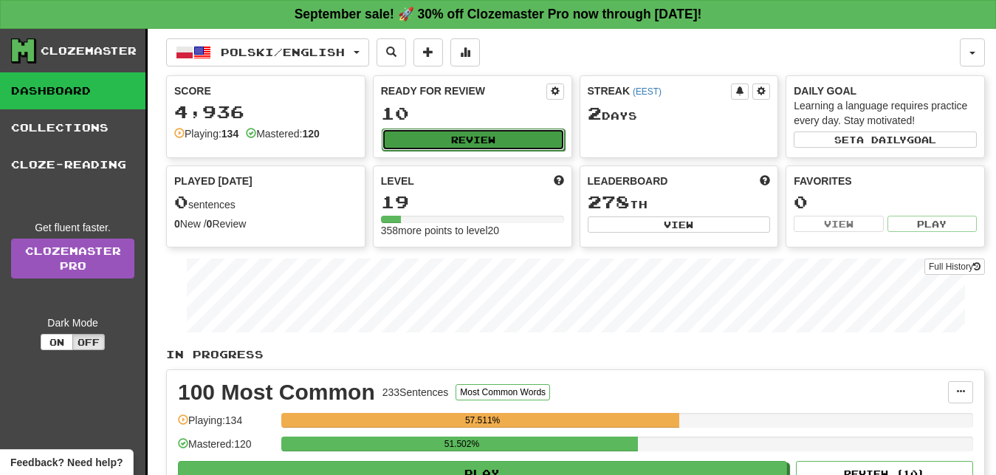
click at [509, 134] on button "Review" at bounding box center [473, 139] width 183 height 22
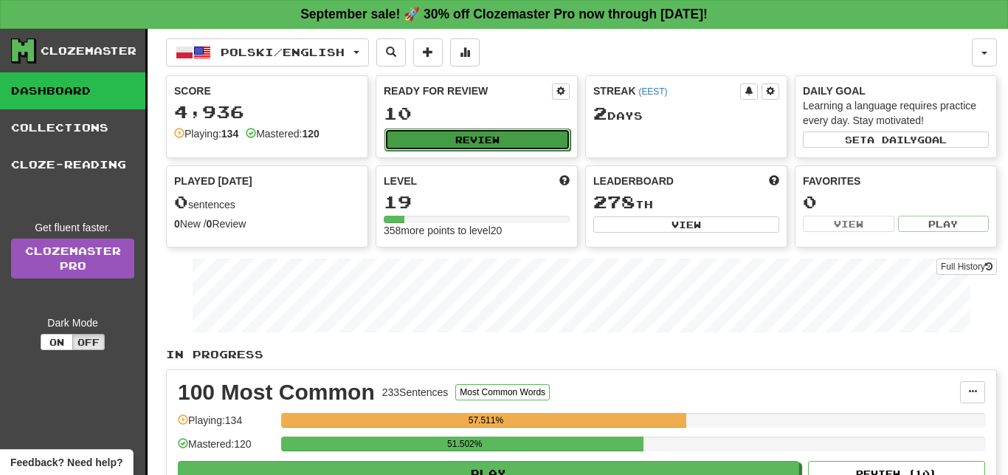
select select "**"
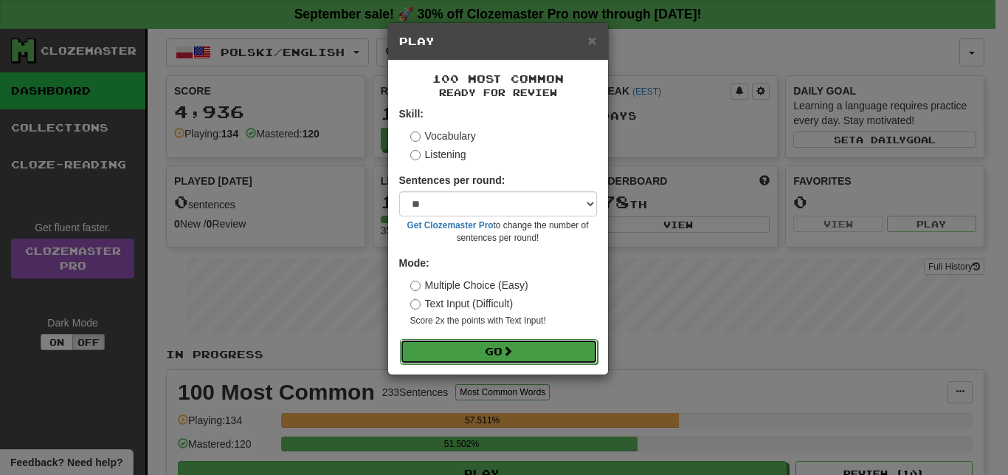
click at [558, 345] on button "Go" at bounding box center [499, 351] width 198 height 25
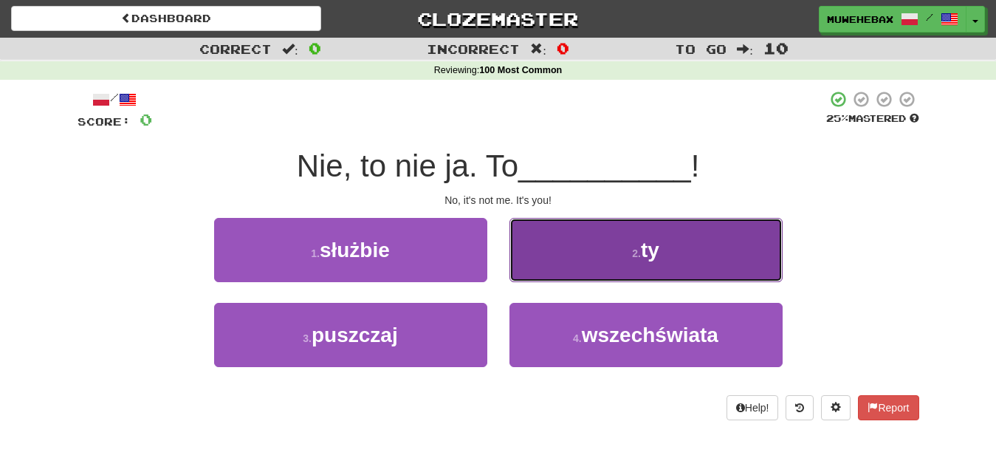
click at [558, 249] on button "2 . ty" at bounding box center [645, 250] width 273 height 64
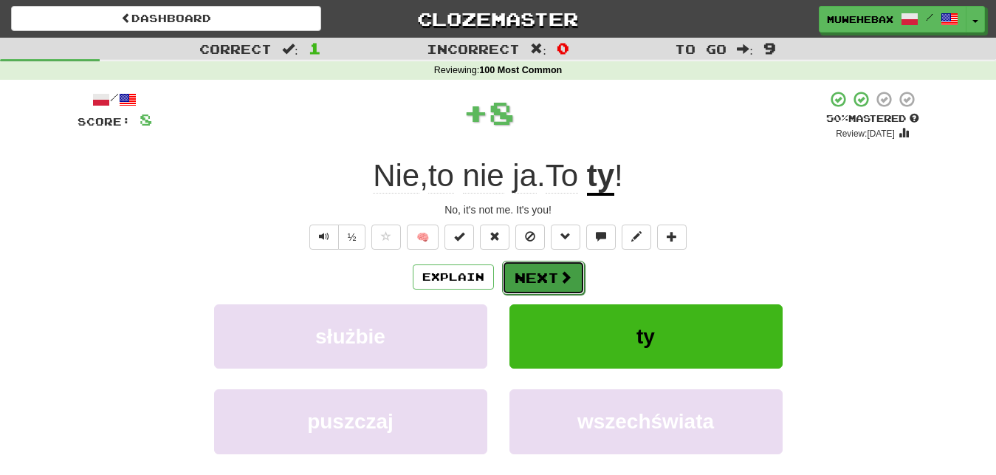
click at [537, 263] on button "Next" at bounding box center [543, 278] width 83 height 34
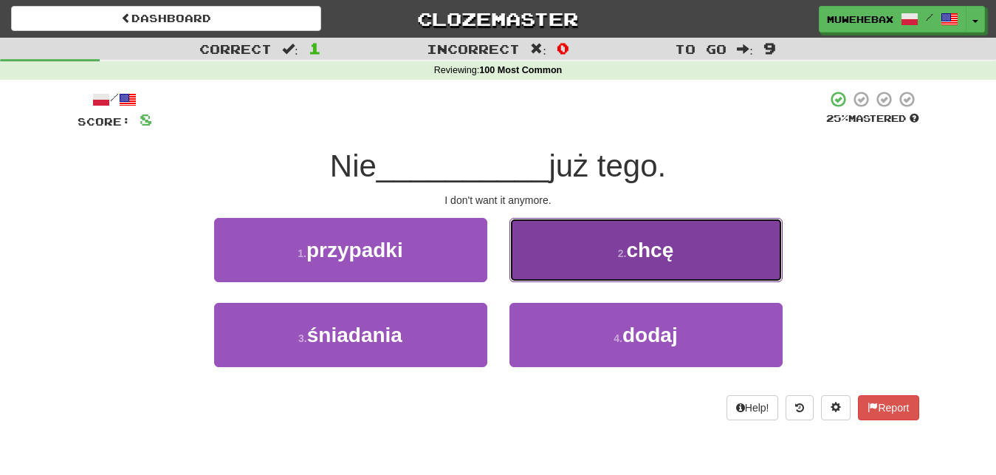
click at [560, 255] on button "2 . [GEOGRAPHIC_DATA]" at bounding box center [645, 250] width 273 height 64
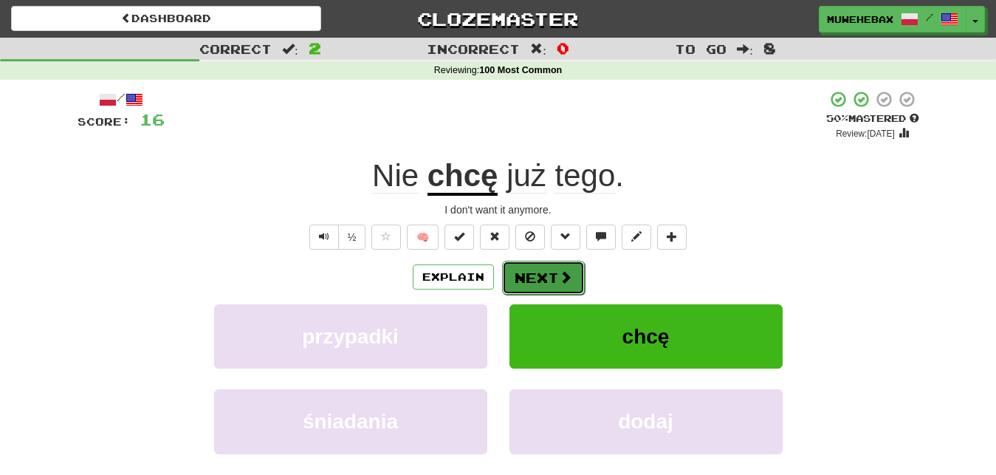
click at [537, 262] on button "Next" at bounding box center [543, 278] width 83 height 34
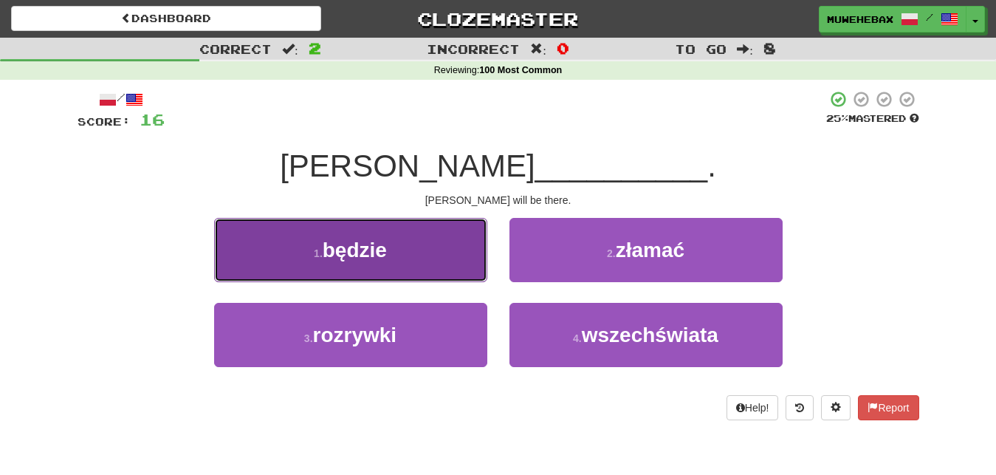
click at [444, 241] on button "1 . będzie" at bounding box center [350, 250] width 273 height 64
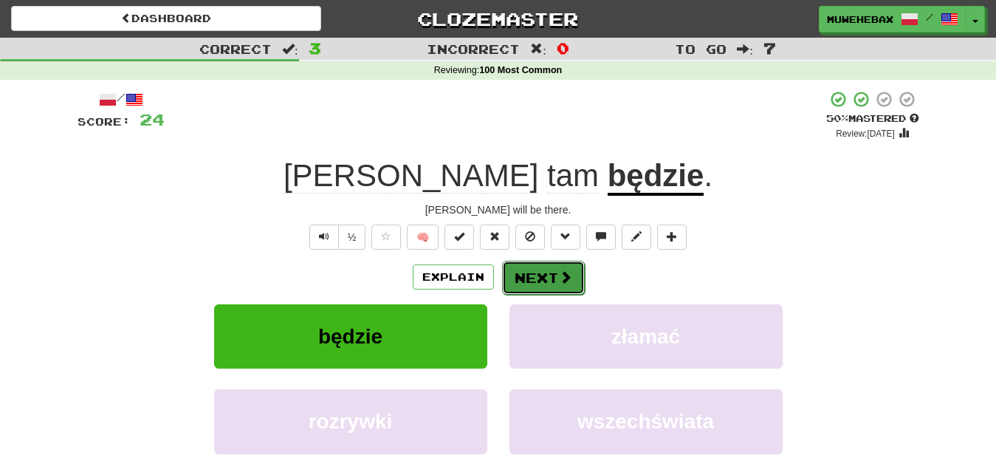
click at [540, 264] on button "Next" at bounding box center [543, 278] width 83 height 34
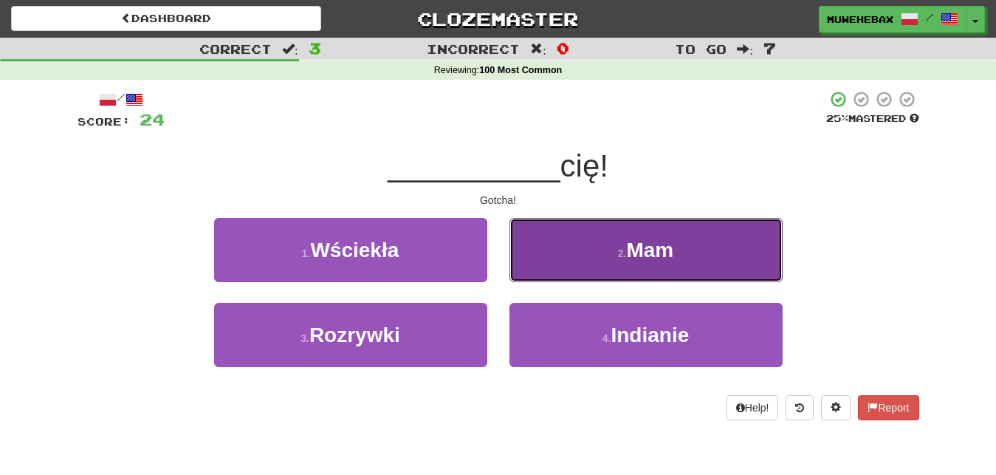
click at [566, 249] on button "2 . Mam" at bounding box center [645, 250] width 273 height 64
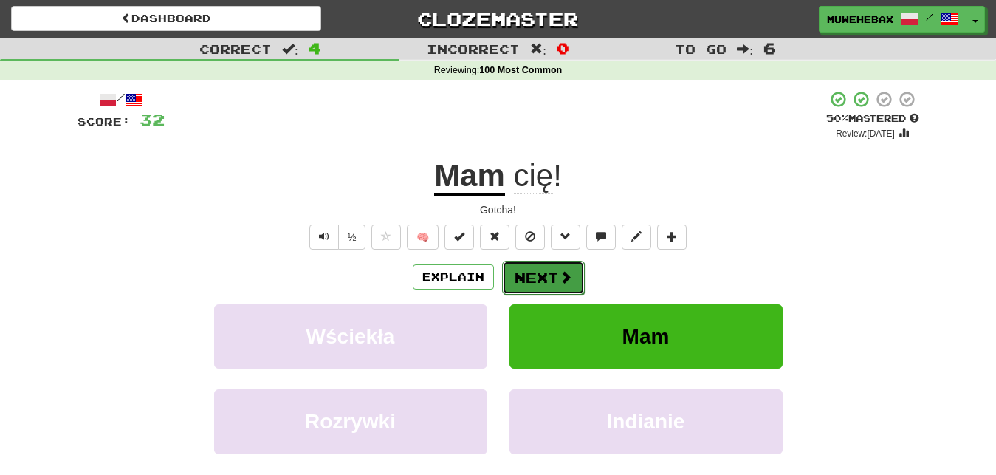
click at [538, 263] on button "Next" at bounding box center [543, 278] width 83 height 34
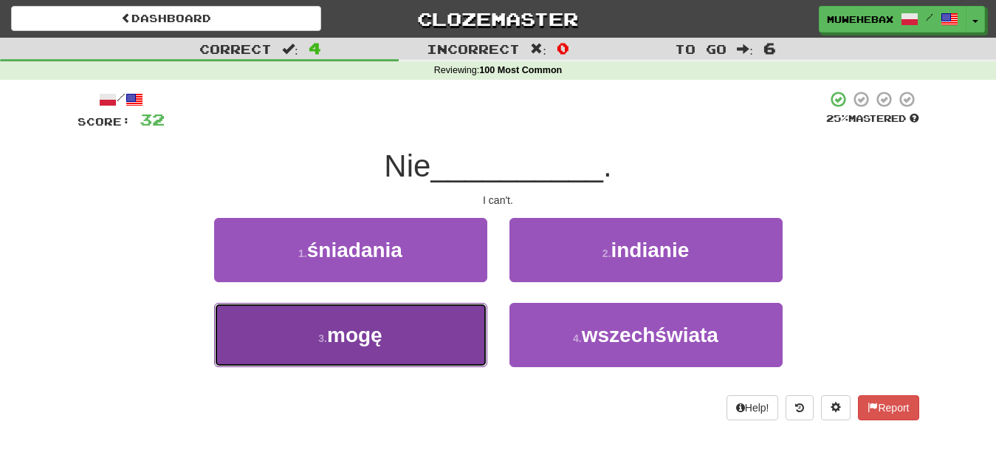
click at [425, 342] on button "3 . mogę" at bounding box center [350, 335] width 273 height 64
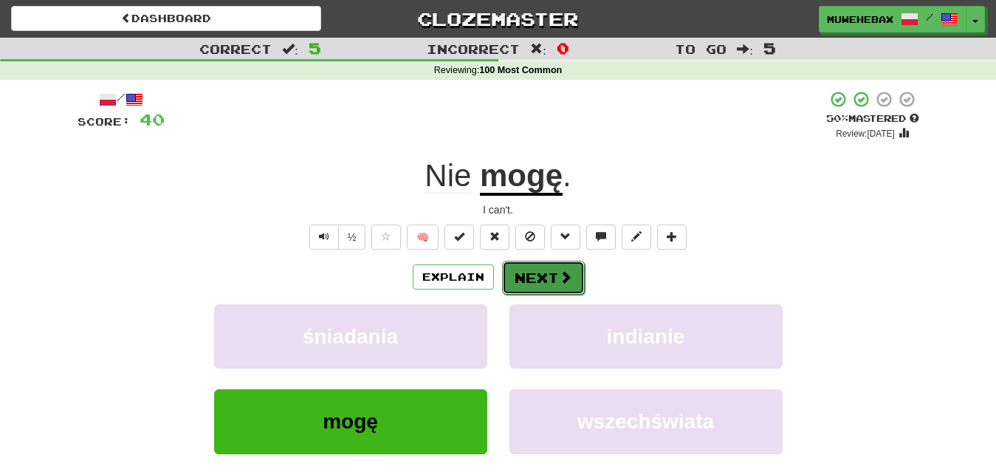
click at [537, 264] on button "Next" at bounding box center [543, 278] width 83 height 34
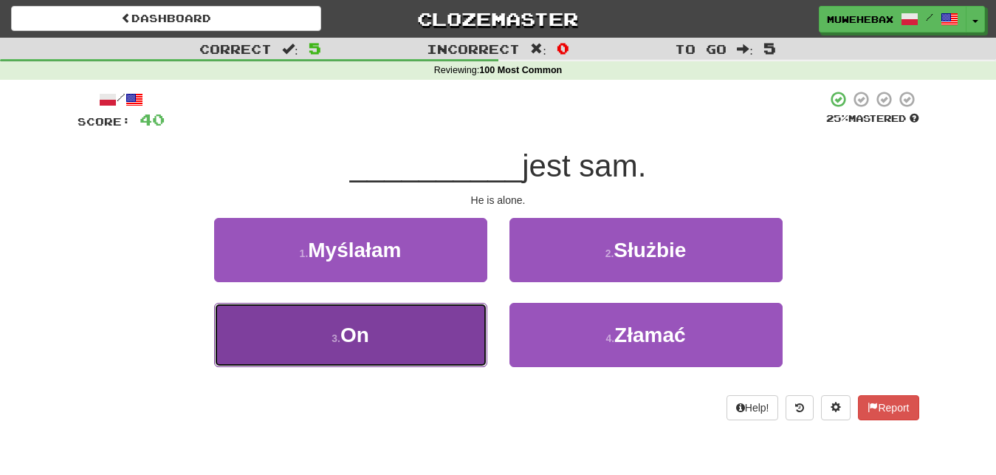
click at [444, 329] on button "3 . On" at bounding box center [350, 335] width 273 height 64
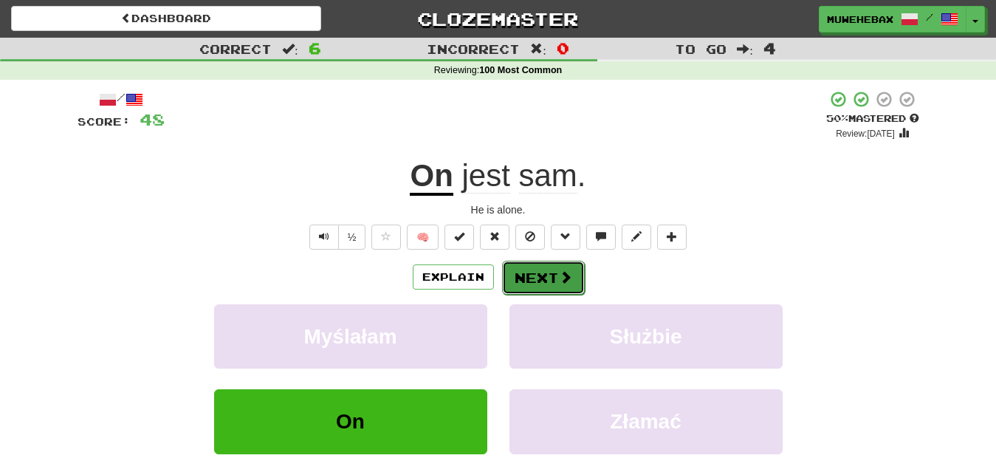
click at [538, 263] on button "Next" at bounding box center [543, 278] width 83 height 34
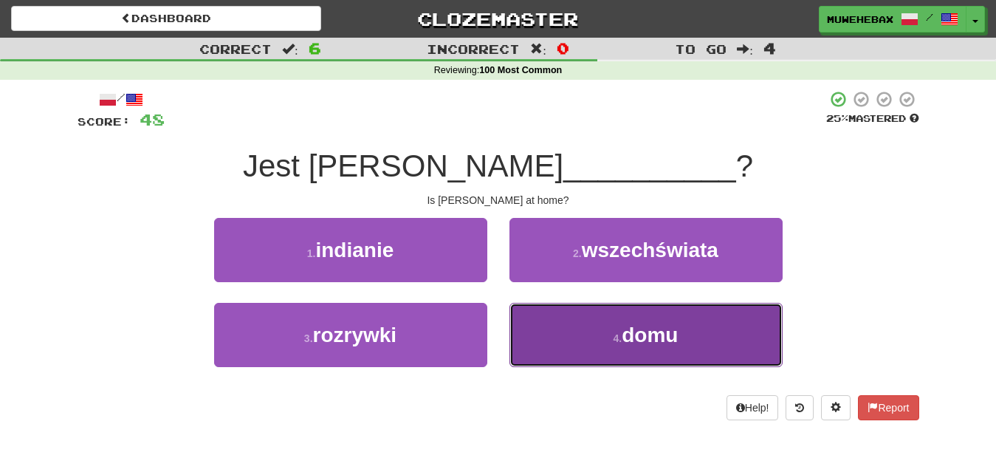
click at [556, 321] on button "4 . domu" at bounding box center [645, 335] width 273 height 64
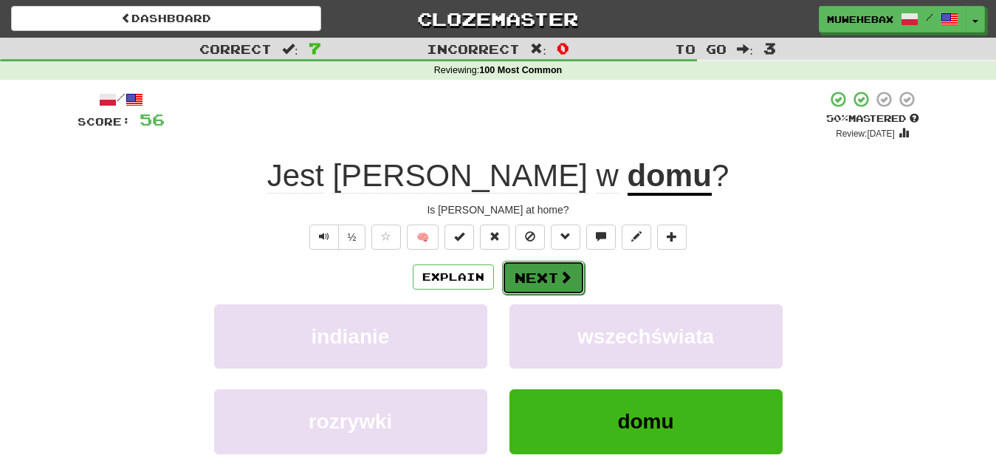
click at [539, 264] on button "Next" at bounding box center [543, 278] width 83 height 34
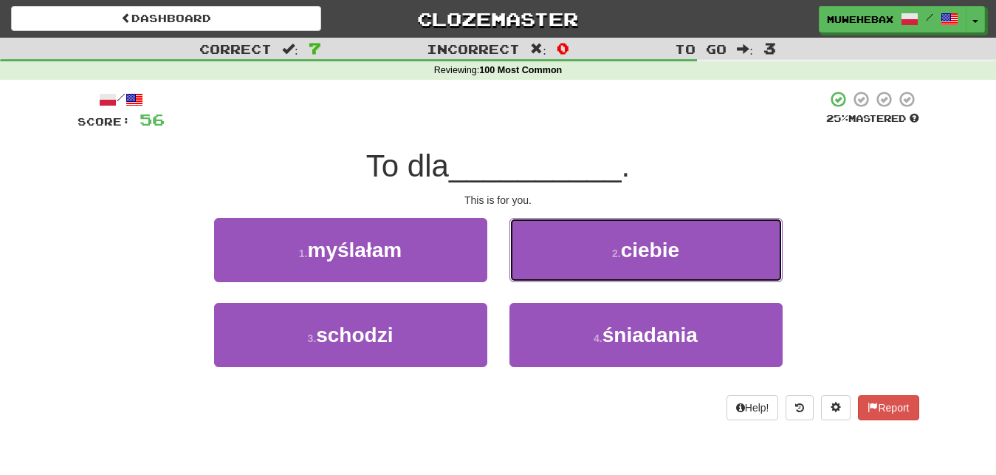
click at [539, 264] on button "2 . ciebie" at bounding box center [645, 250] width 273 height 64
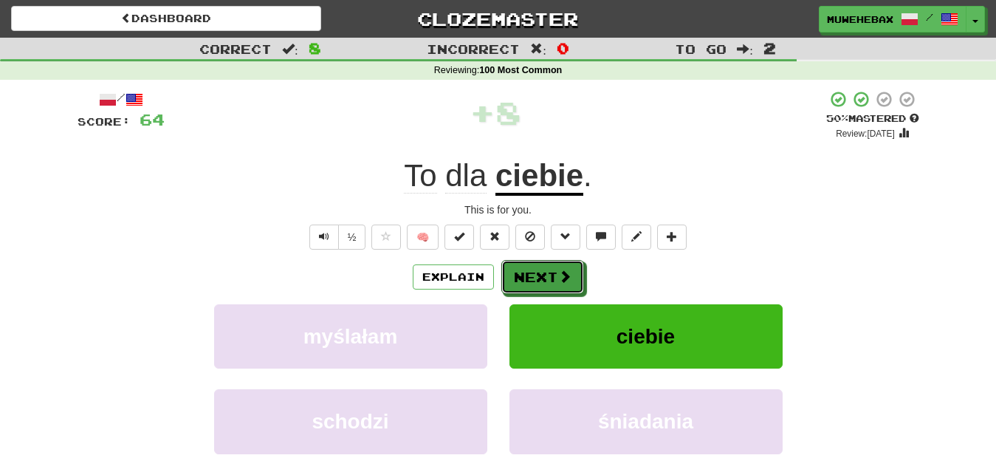
click at [539, 264] on button "Next" at bounding box center [542, 277] width 83 height 34
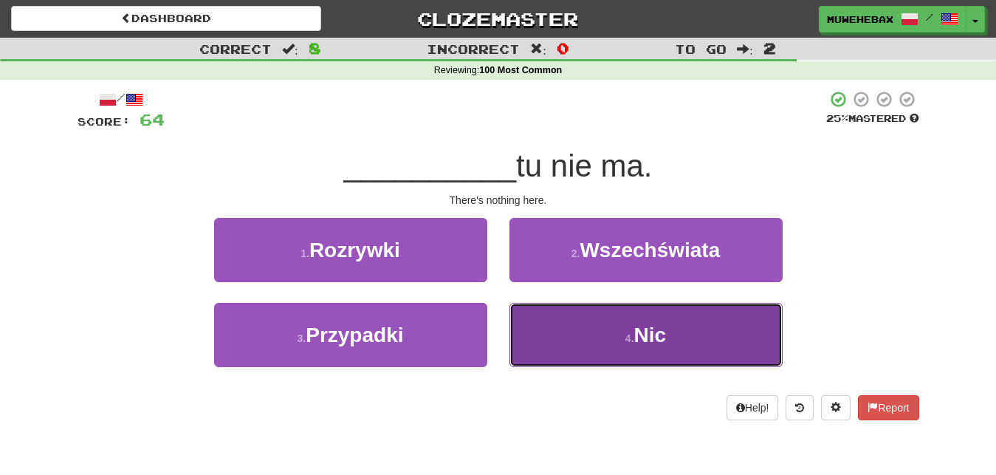
click at [554, 326] on button "4 . Nic" at bounding box center [645, 335] width 273 height 64
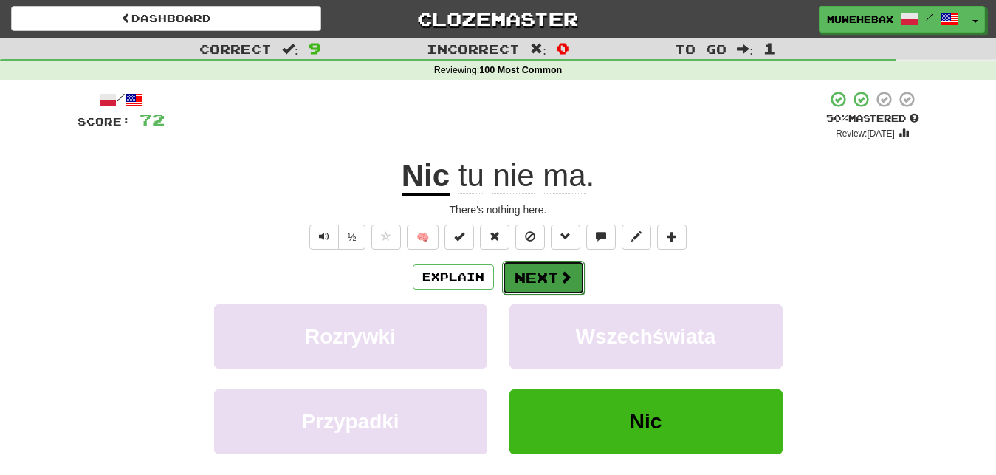
click at [537, 264] on button "Next" at bounding box center [543, 278] width 83 height 34
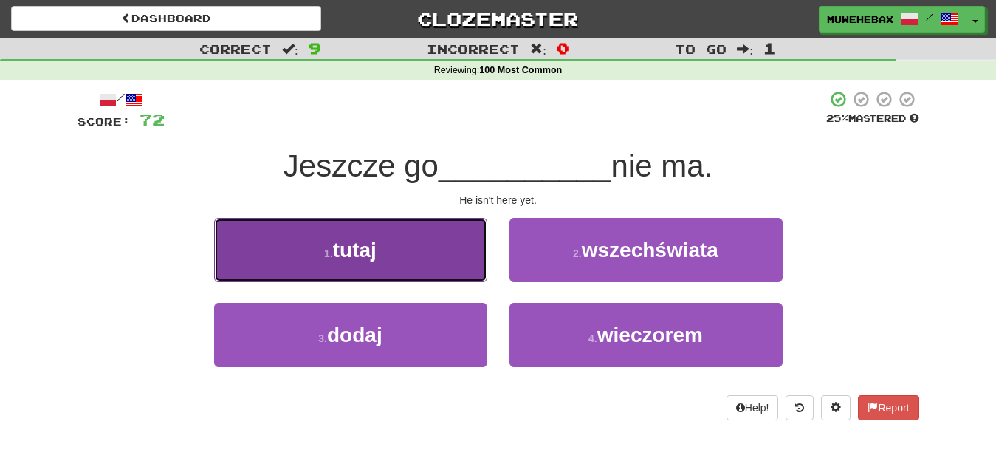
click at [438, 247] on button "1 . tutaj" at bounding box center [350, 250] width 273 height 64
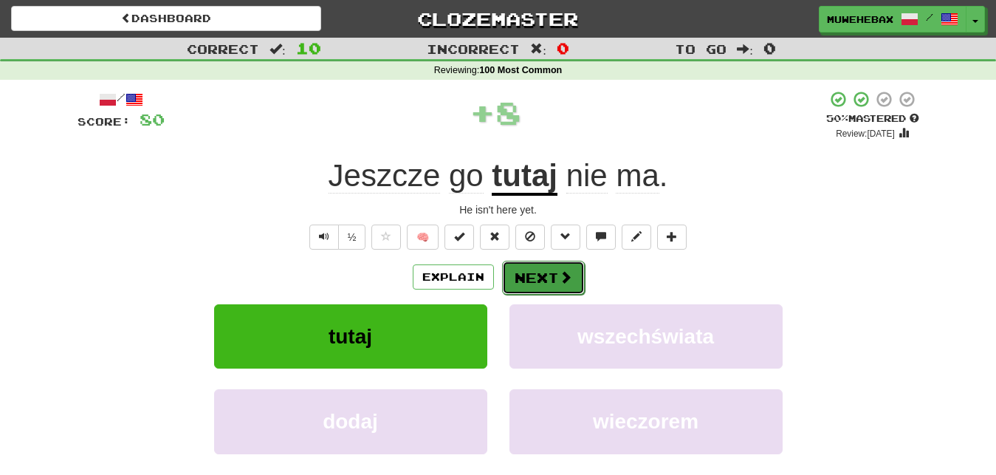
click at [536, 264] on button "Next" at bounding box center [543, 278] width 83 height 34
